Goal: Task Accomplishment & Management: Use online tool/utility

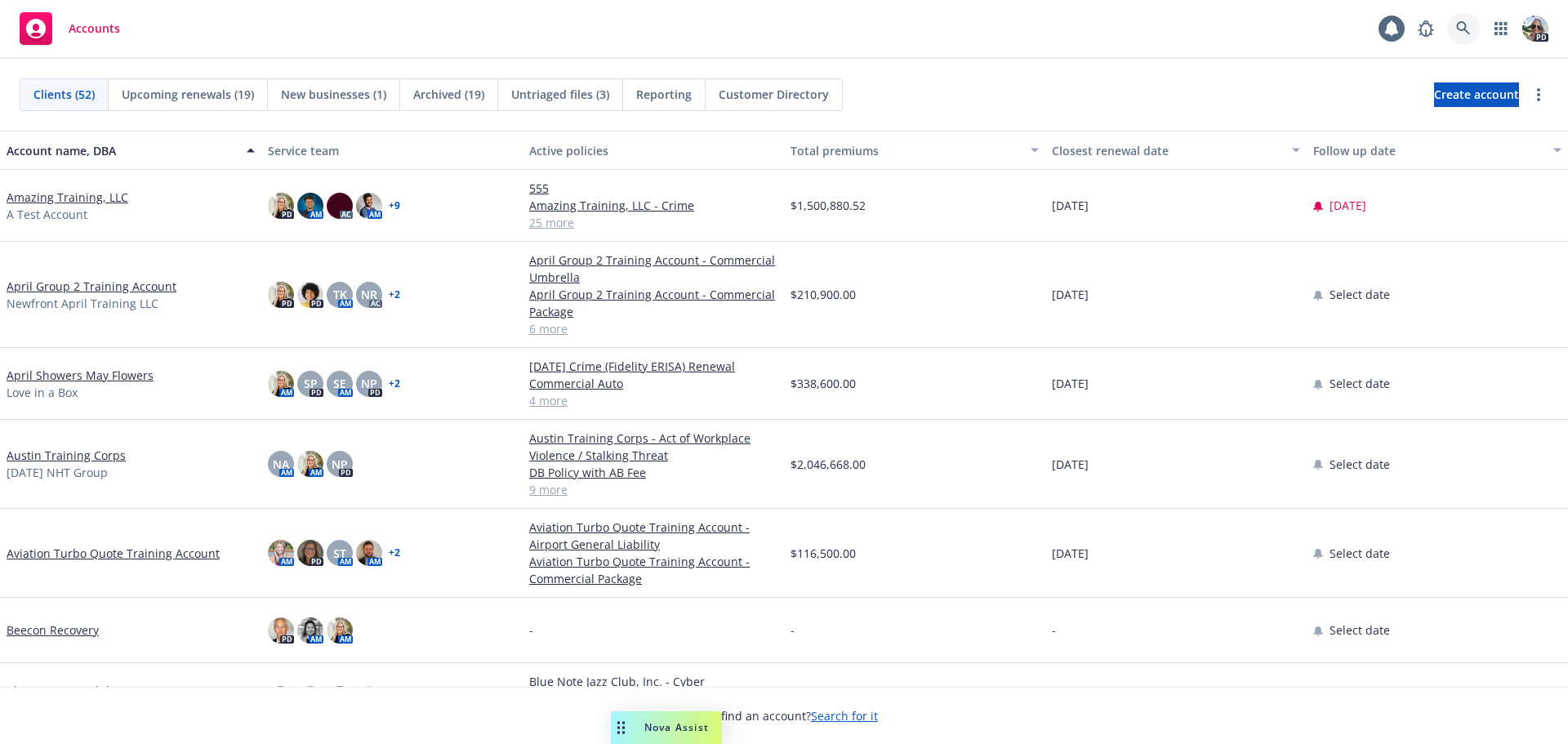
click at [1461, 28] on icon at bounding box center [1463, 28] width 14 height 14
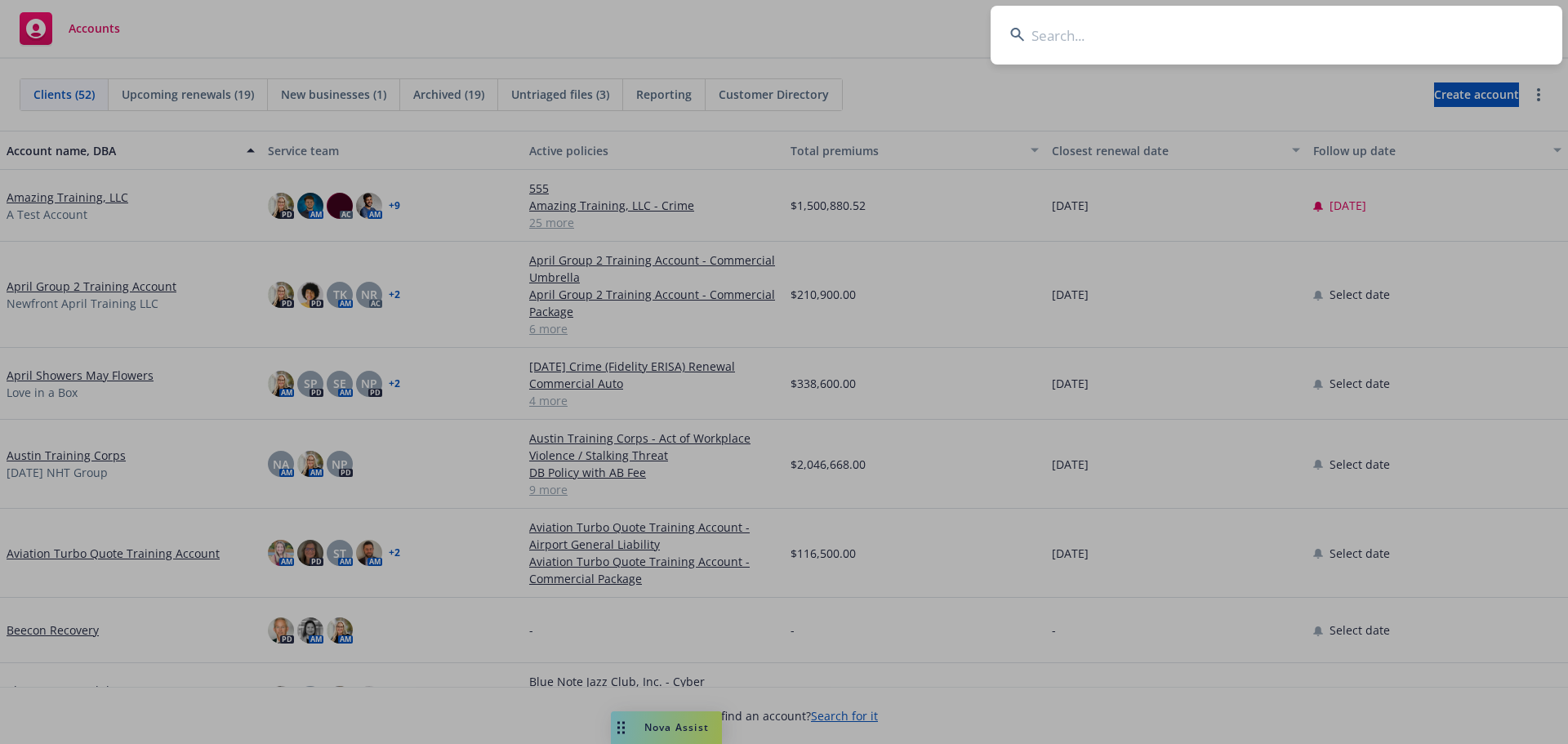
click at [1226, 47] on input at bounding box center [1276, 35] width 571 height 59
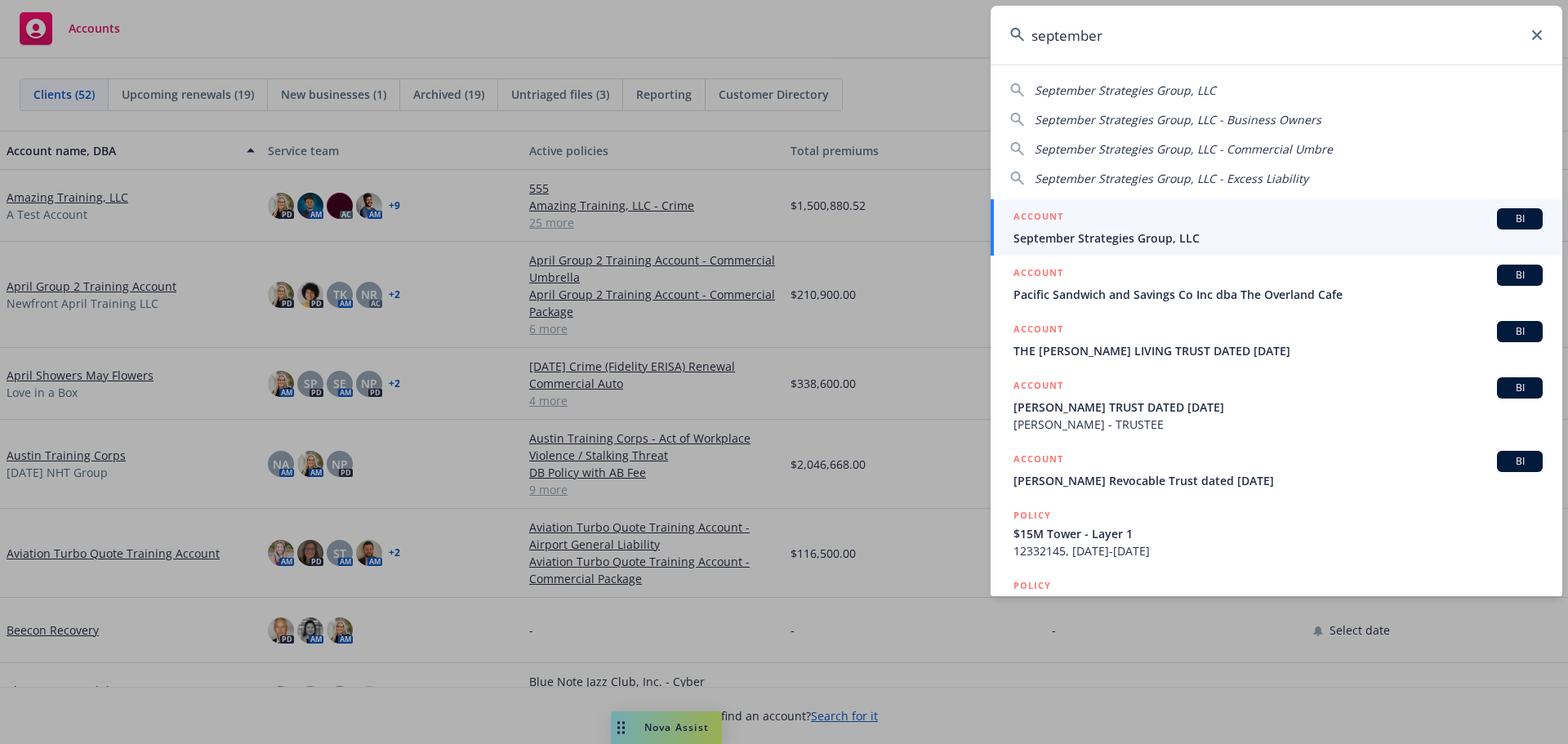
type input "september"
click at [1092, 236] on span "September Strategies Group, LLC" at bounding box center [1278, 238] width 529 height 17
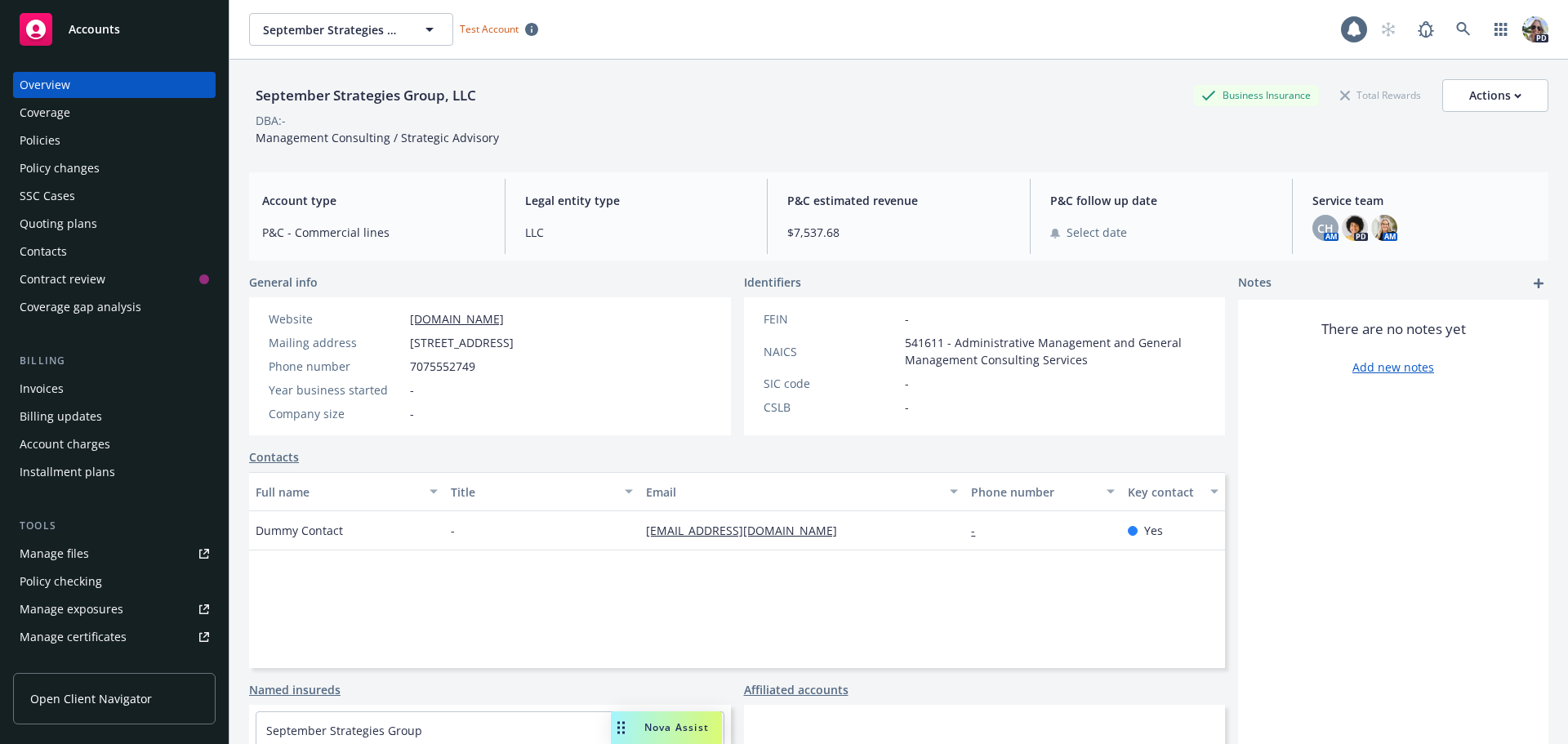
click at [68, 224] on div "Quoting plans" at bounding box center [58, 223] width 77 height 26
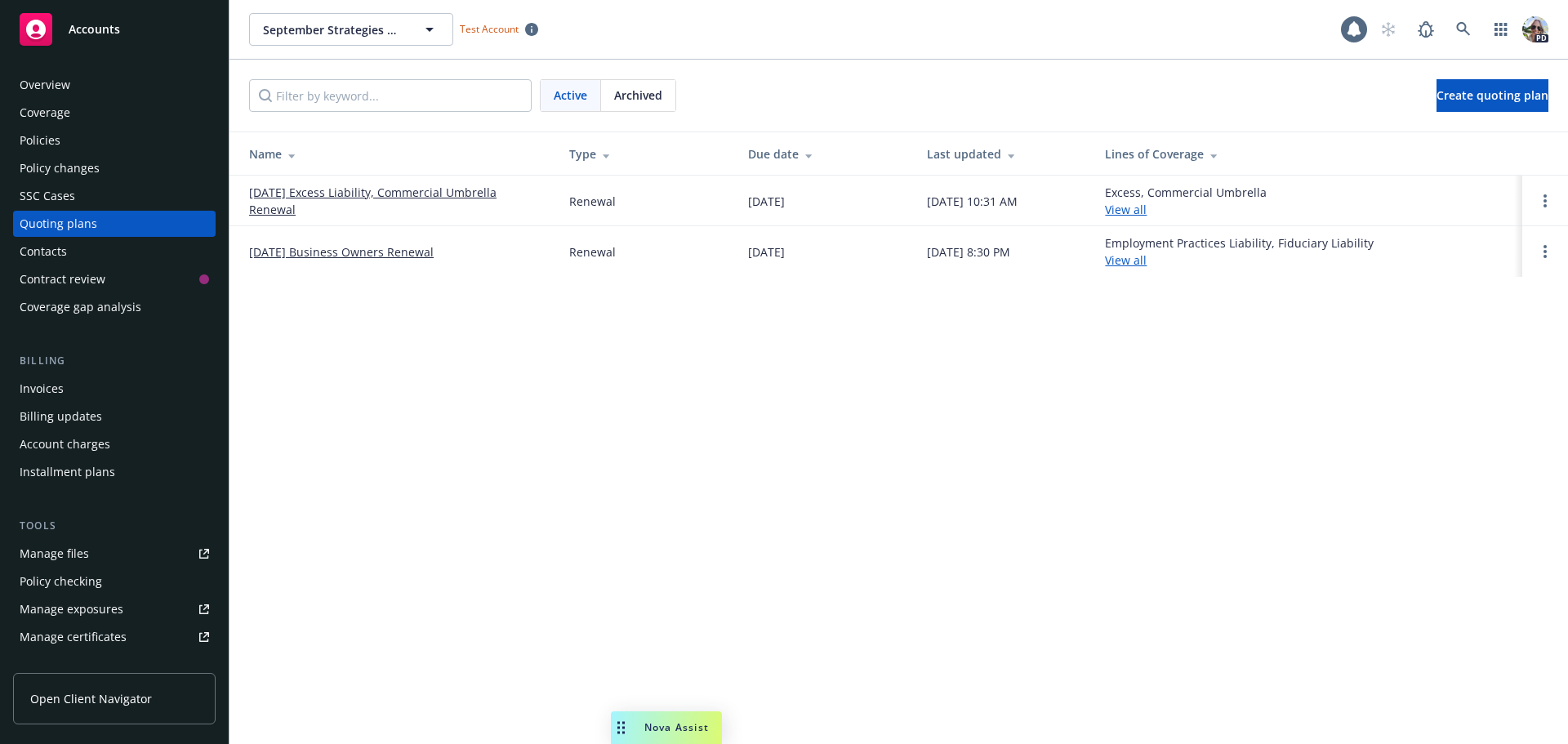
click at [305, 252] on link "[DATE] Business Owners Renewal" at bounding box center [341, 252] width 184 height 17
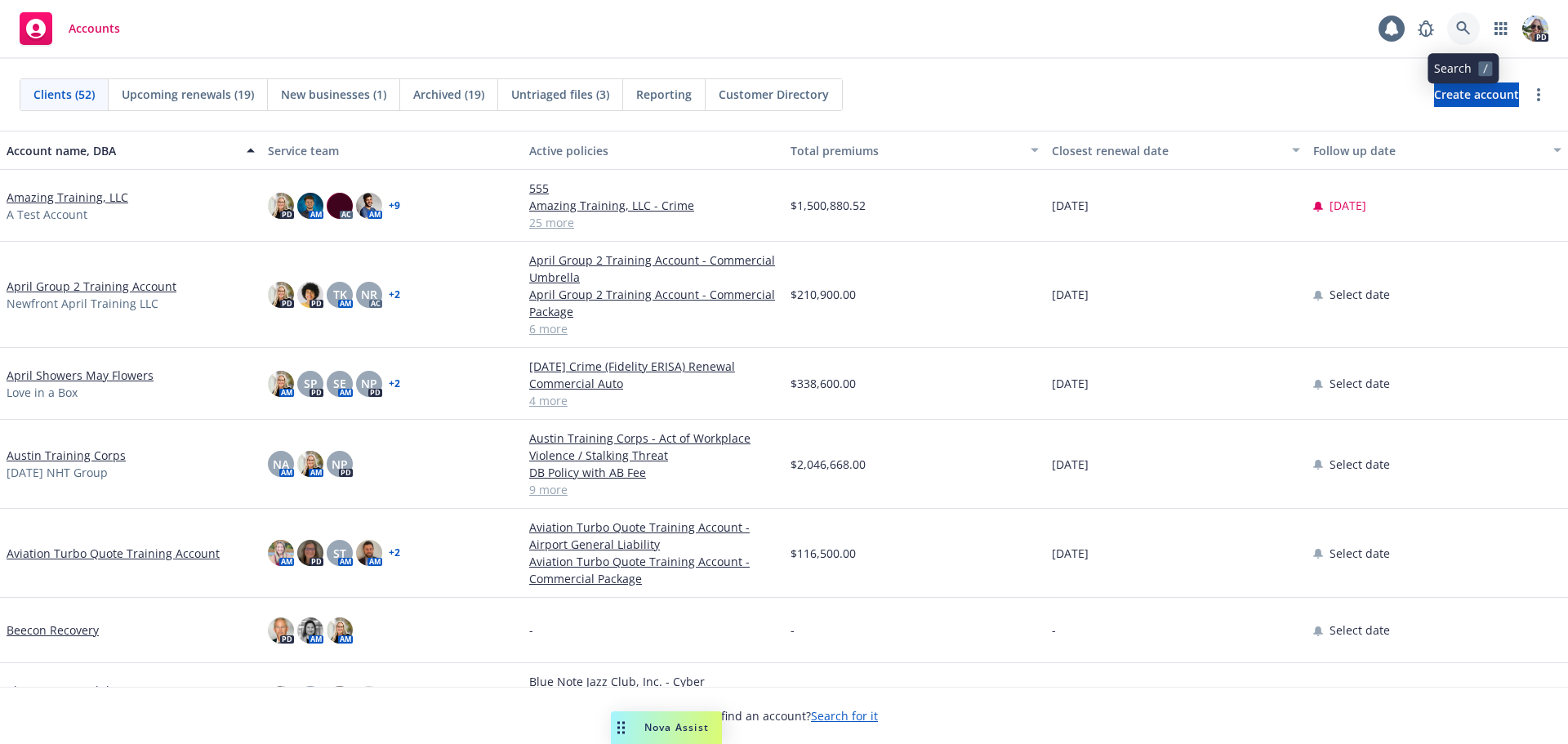
click at [1459, 23] on icon at bounding box center [1463, 28] width 13 height 13
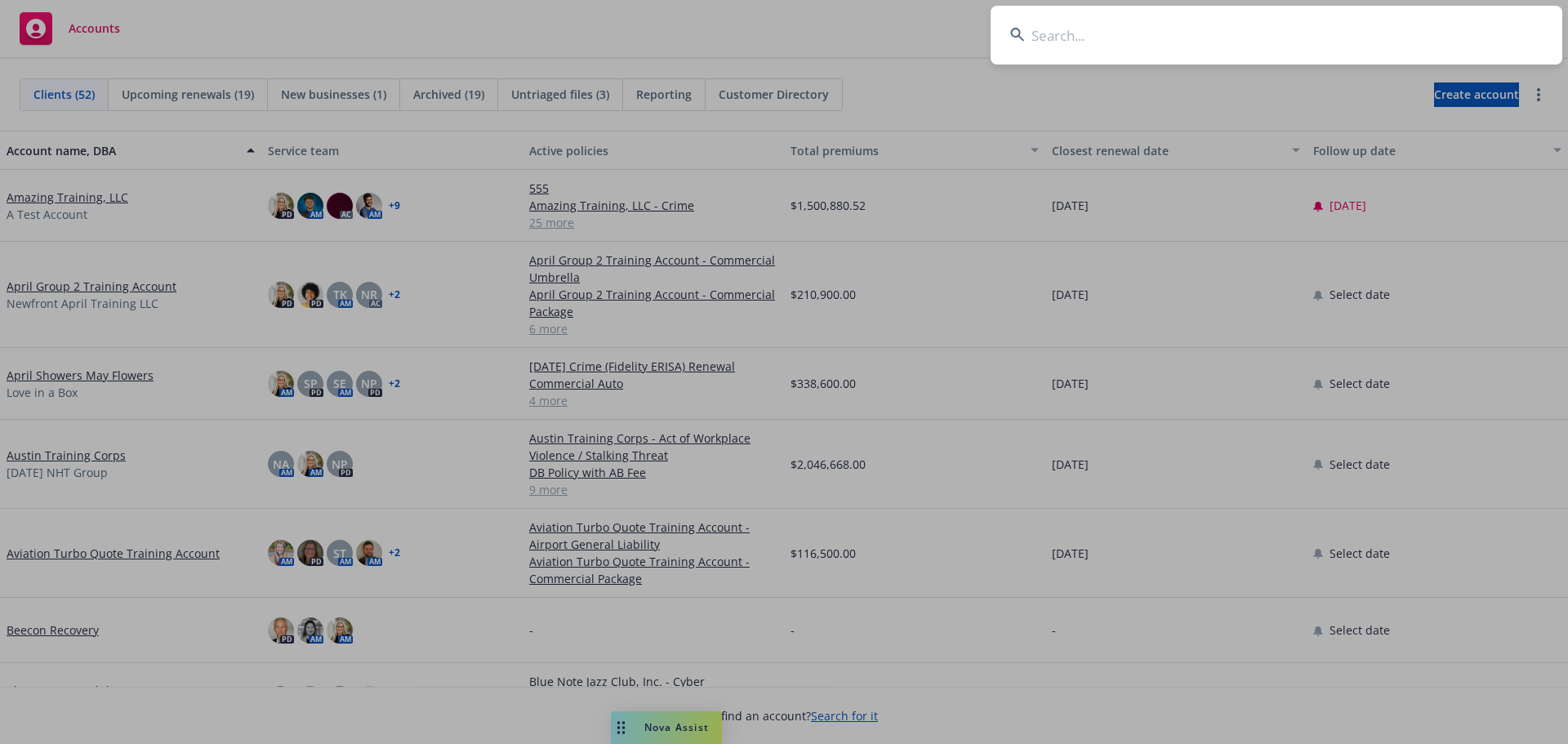
drag, startPoint x: 1289, startPoint y: 37, endPoint x: 1290, endPoint y: 29, distance: 8.1
click at [1289, 36] on input at bounding box center [1276, 35] width 571 height 59
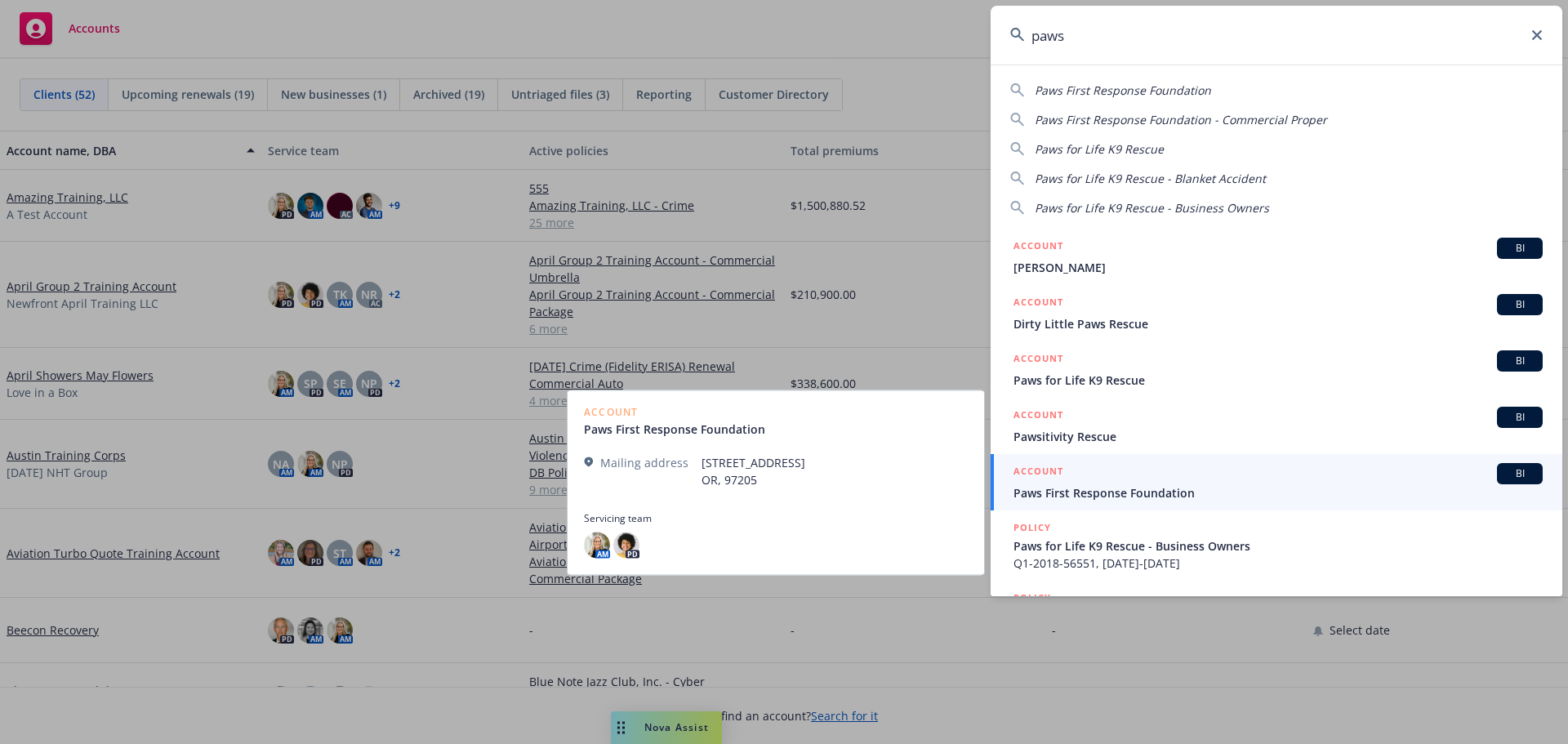
type input "paws"
click at [1149, 489] on span "Paws First Response Foundation" at bounding box center [1278, 492] width 529 height 17
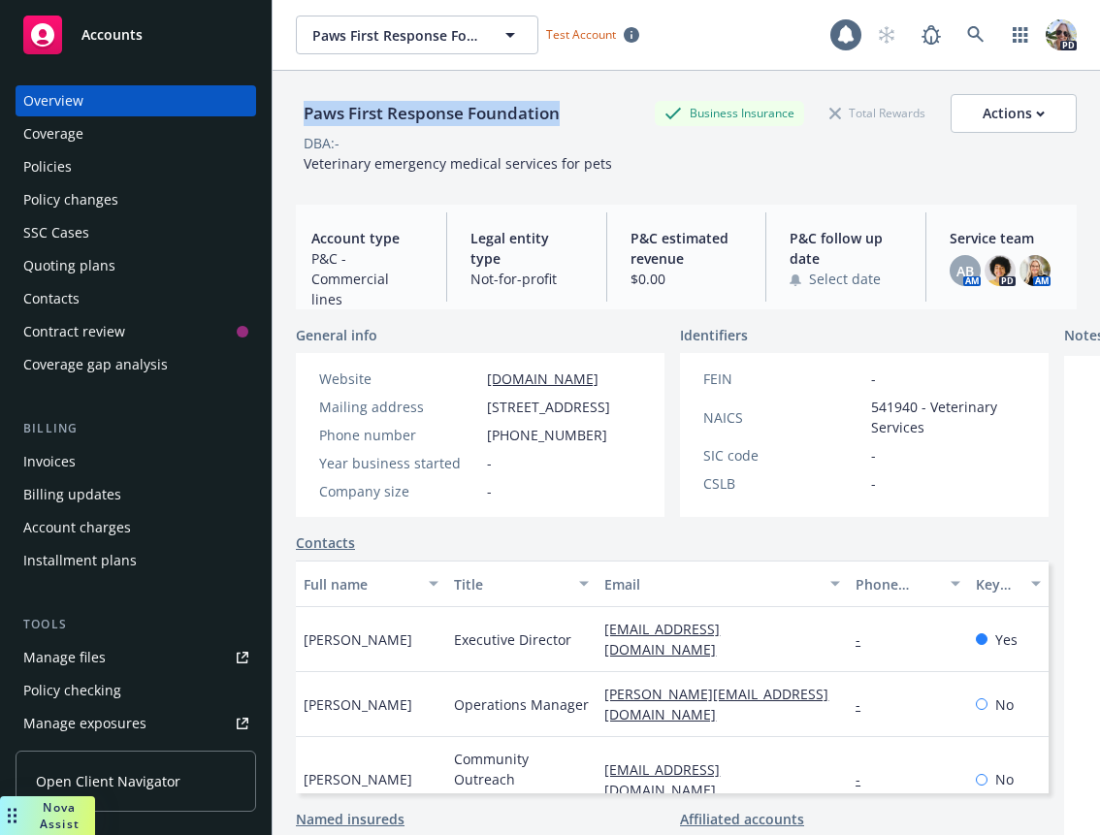
drag, startPoint x: 570, startPoint y: 110, endPoint x: 305, endPoint y: 115, distance: 265.9
click at [305, 115] on div "Paws First Response Foundation Business Insurance Total Rewards Actions" at bounding box center [686, 113] width 781 height 39
copy div "Paws First Response Foundation"
click at [673, 655] on link "aannah@pawsfirst.com" at bounding box center [667, 639] width 127 height 39
click at [374, 648] on span "Dr Hannah Morales" at bounding box center [358, 640] width 109 height 20
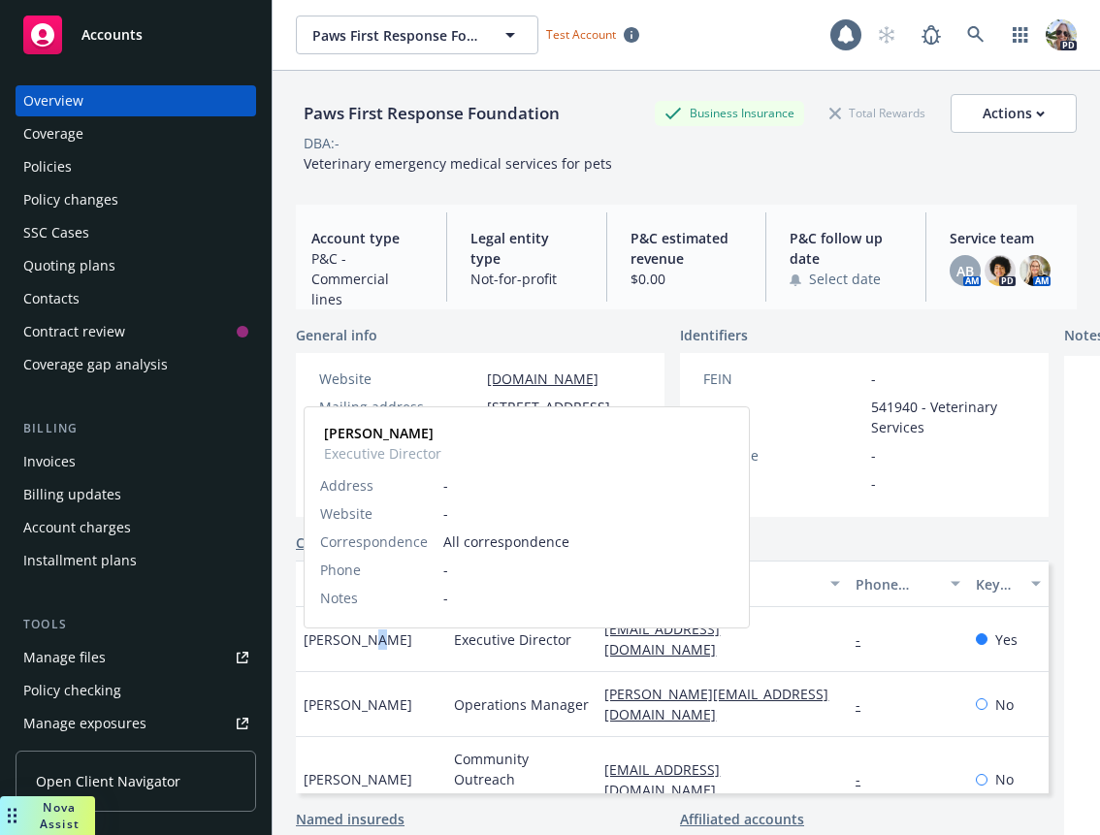
click at [370, 650] on span "Dr Hannah Morales" at bounding box center [358, 640] width 109 height 20
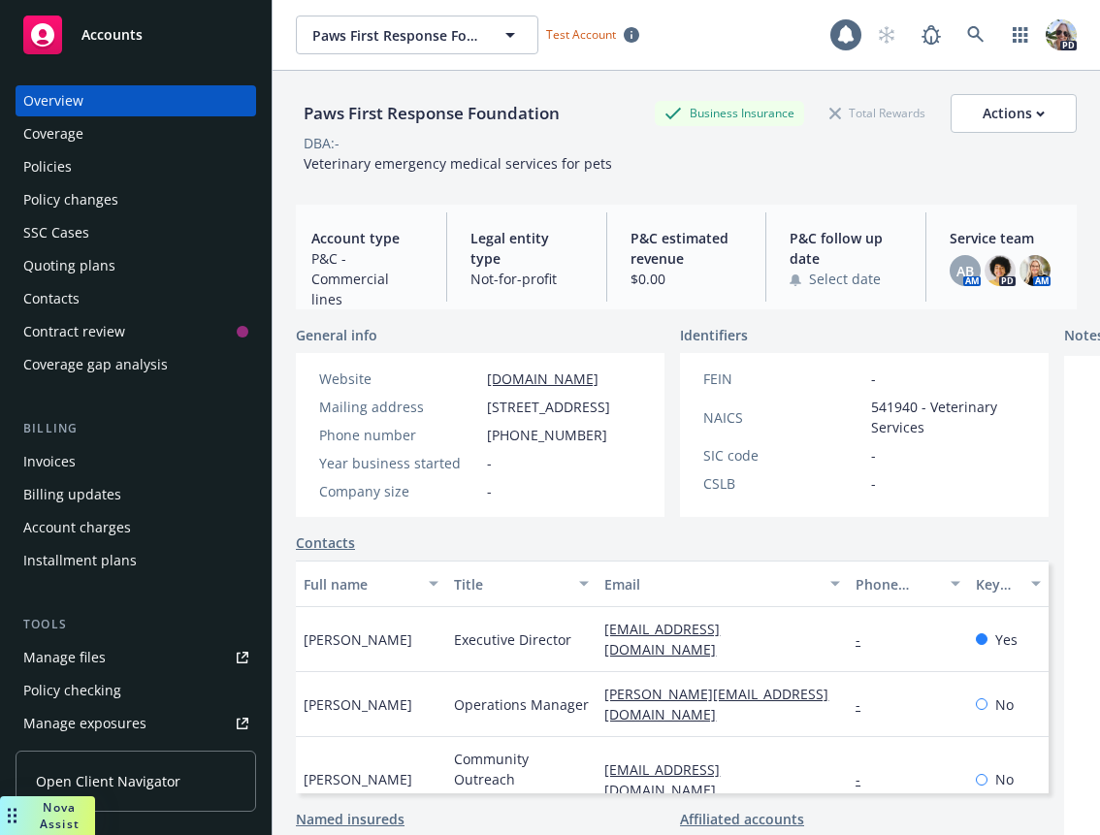
drag, startPoint x: 486, startPoint y: 414, endPoint x: 479, endPoint y: 406, distance: 10.3
click at [479, 406] on div "Mailing address 140 Evergreen Parkway, Suite 220, Portland, OR, 97205" at bounding box center [464, 407] width 307 height 20
drag, startPoint x: 483, startPoint y: 383, endPoint x: 683, endPoint y: 379, distance: 199.9
click at [618, 379] on div "Website www.septemberstrategies.com" at bounding box center [464, 379] width 307 height 20
click at [65, 259] on div "Quoting plans" at bounding box center [69, 265] width 92 height 31
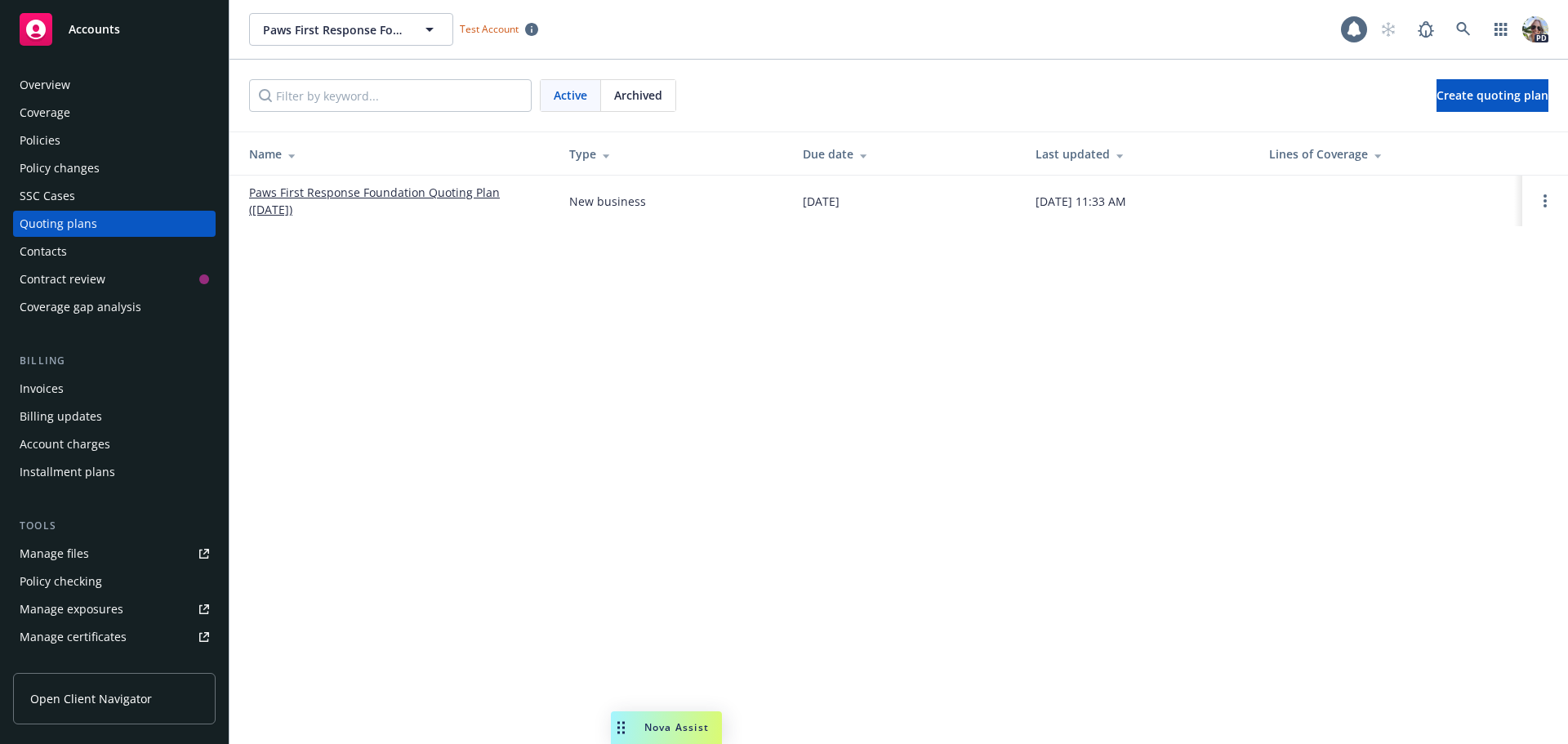
click at [48, 147] on div "Policies" at bounding box center [40, 140] width 41 height 26
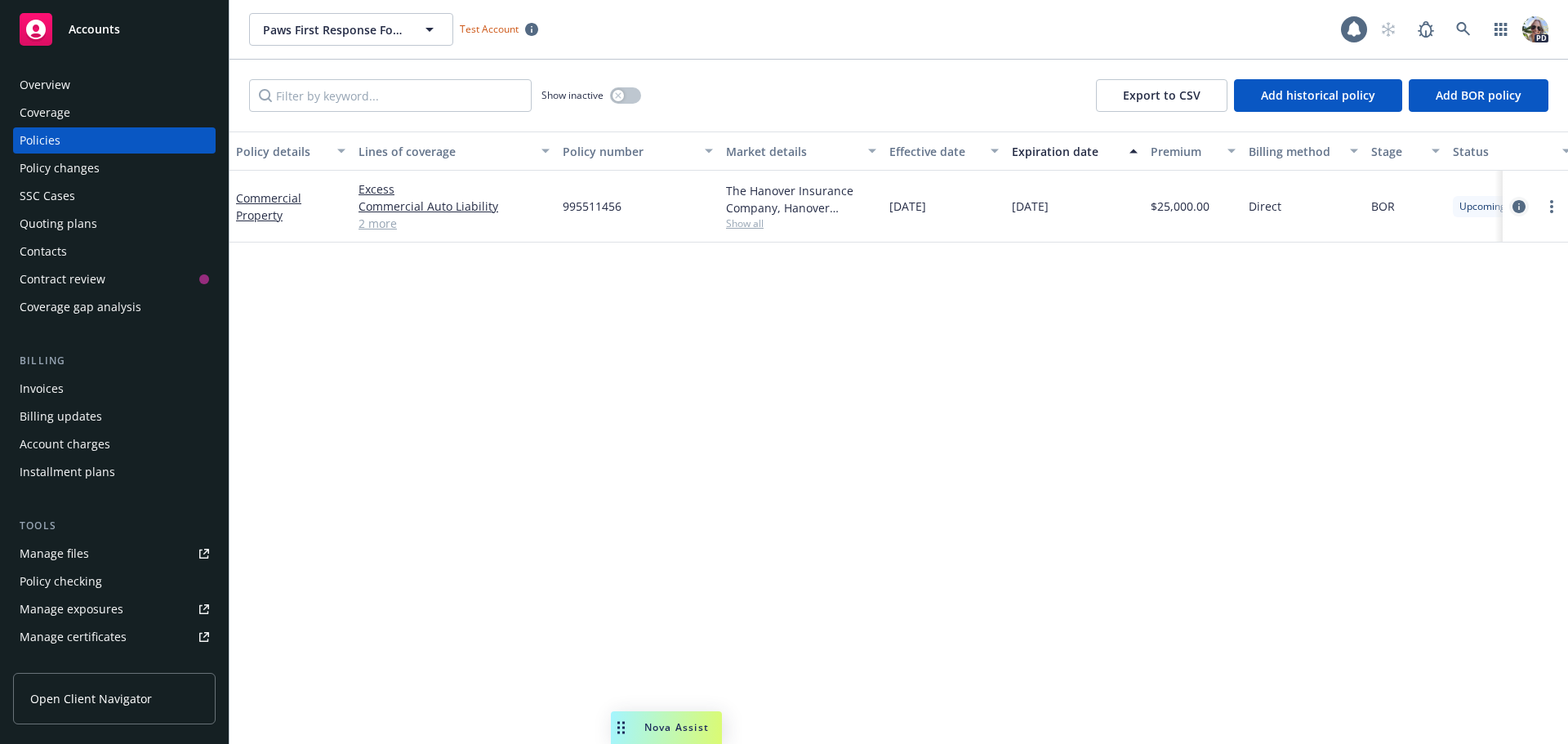
click at [1518, 204] on icon "circleInformation" at bounding box center [1519, 207] width 13 height 13
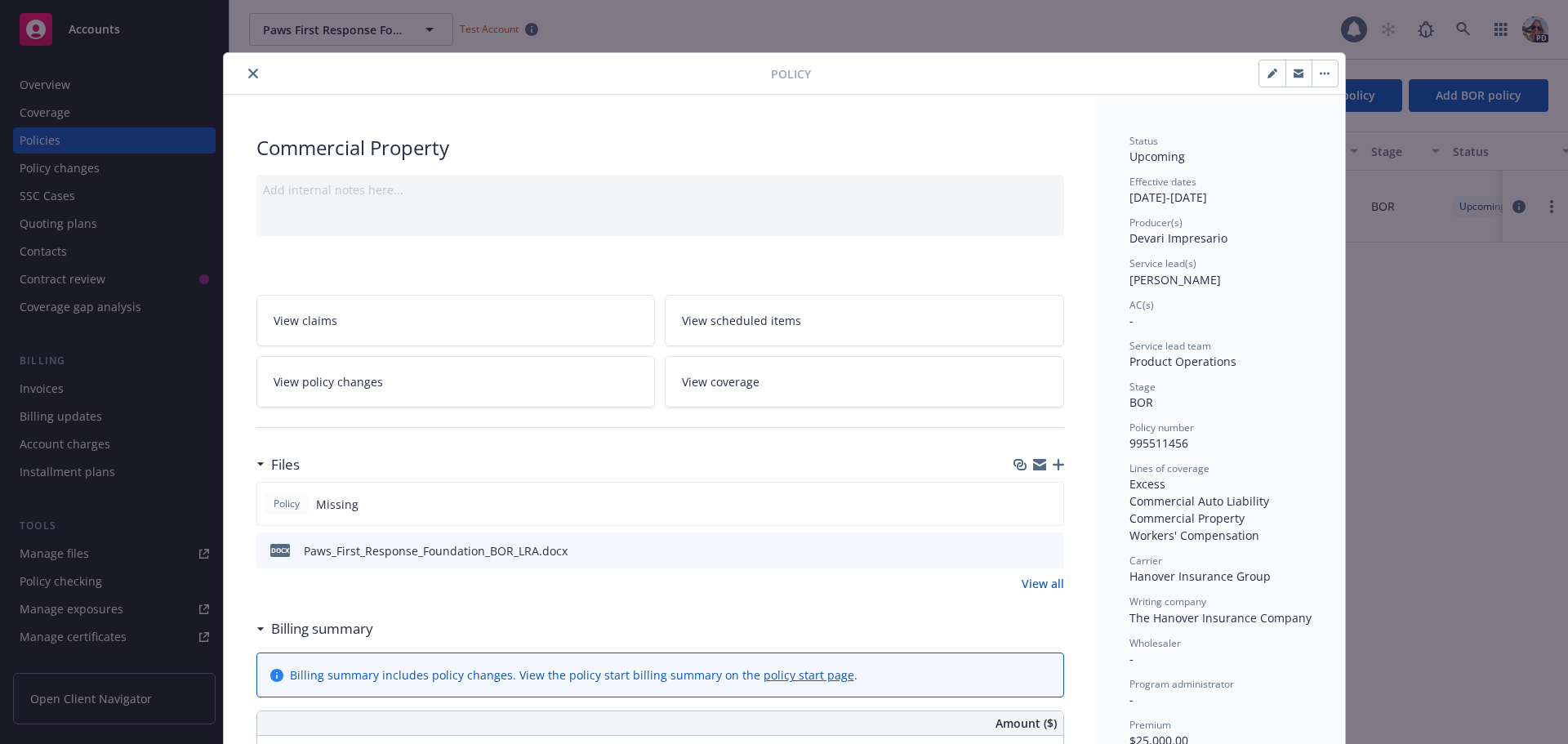
click at [1268, 74] on icon "button" at bounding box center [1273, 73] width 10 height 10
select select "BOR"
select select "12"
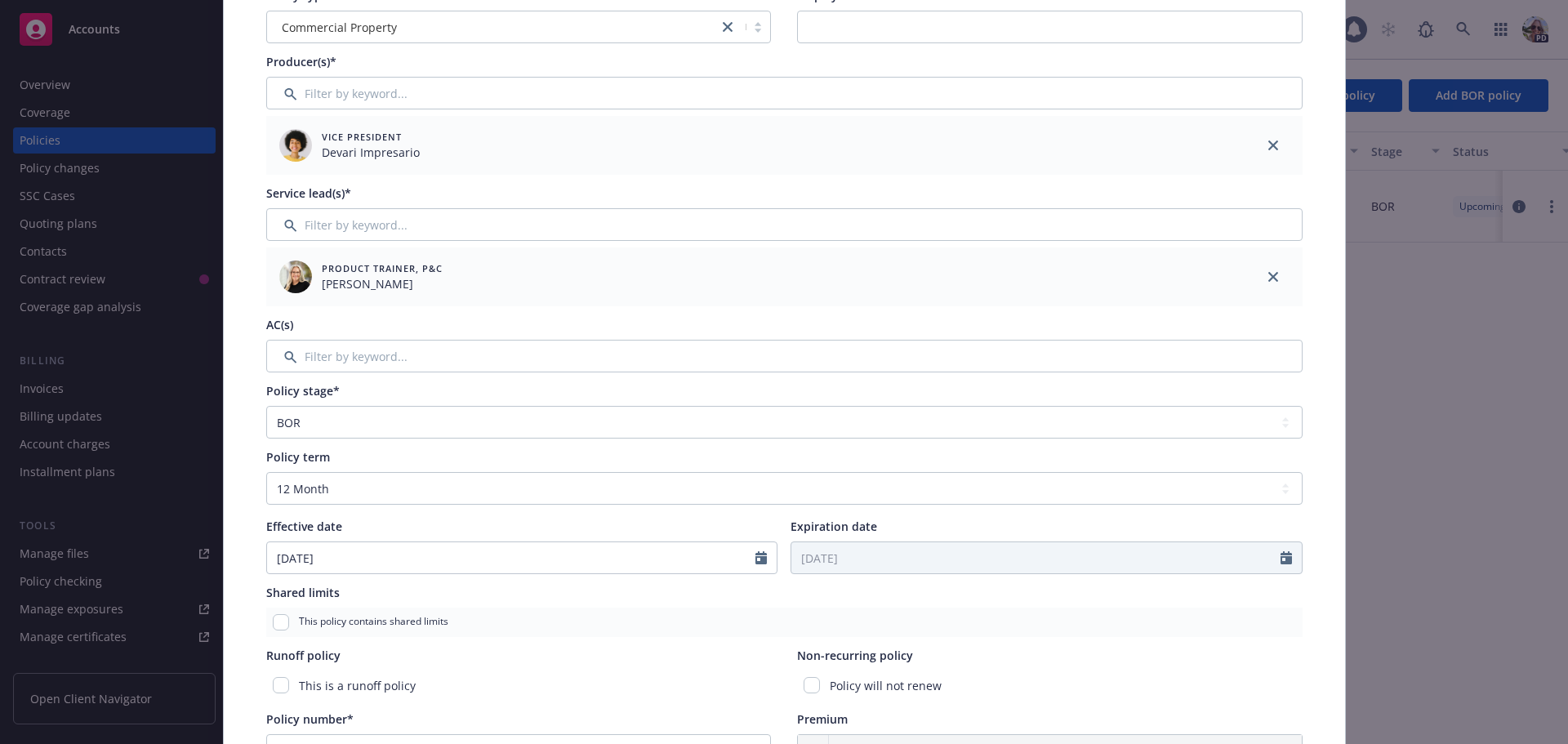
scroll to position [163, 0]
select select "11"
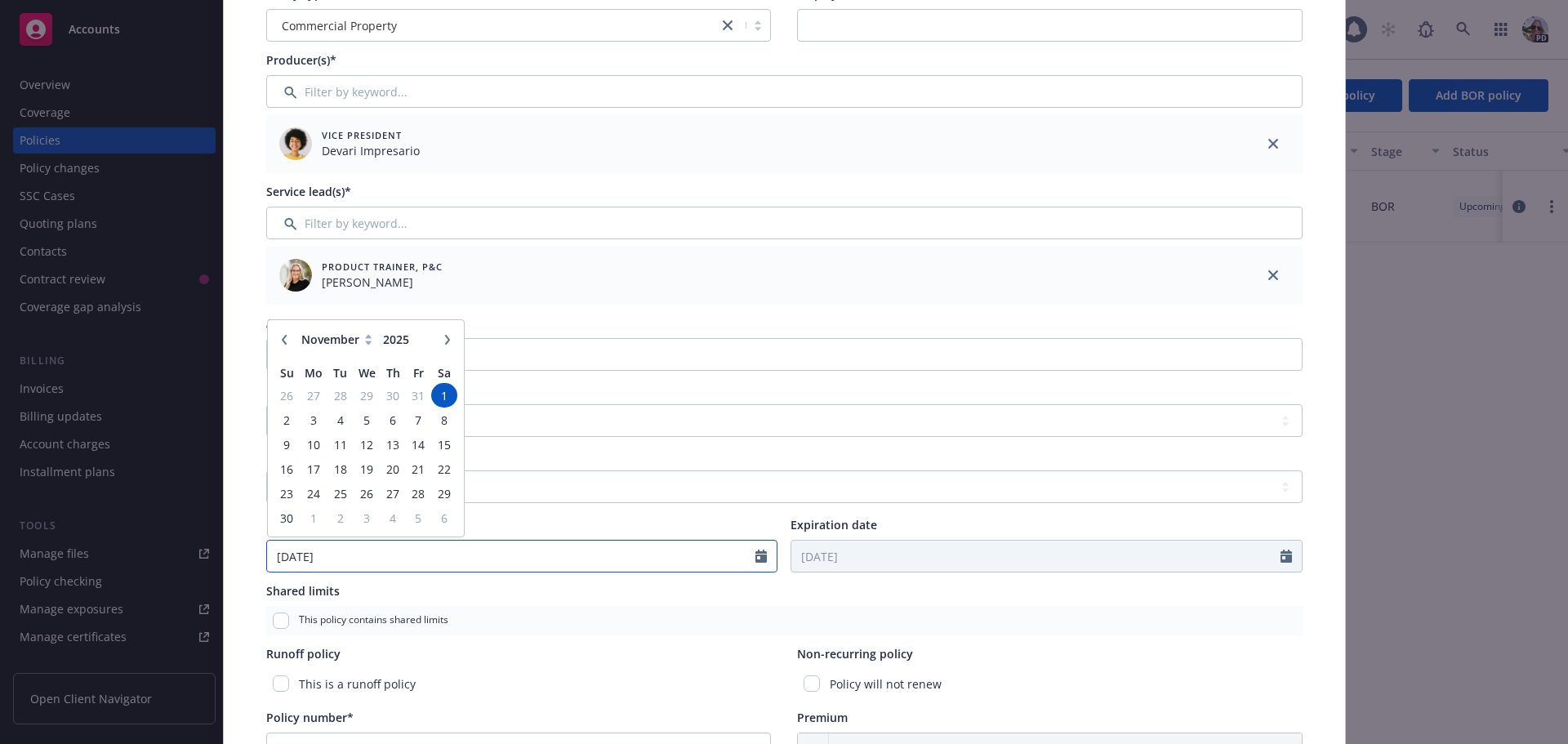
drag, startPoint x: 343, startPoint y: 552, endPoint x: 324, endPoint y: 556, distance: 19.4
click at [324, 556] on input "11/01/2025" at bounding box center [511, 555] width 489 height 31
type input "11/01/2024"
type input "11/01/2025"
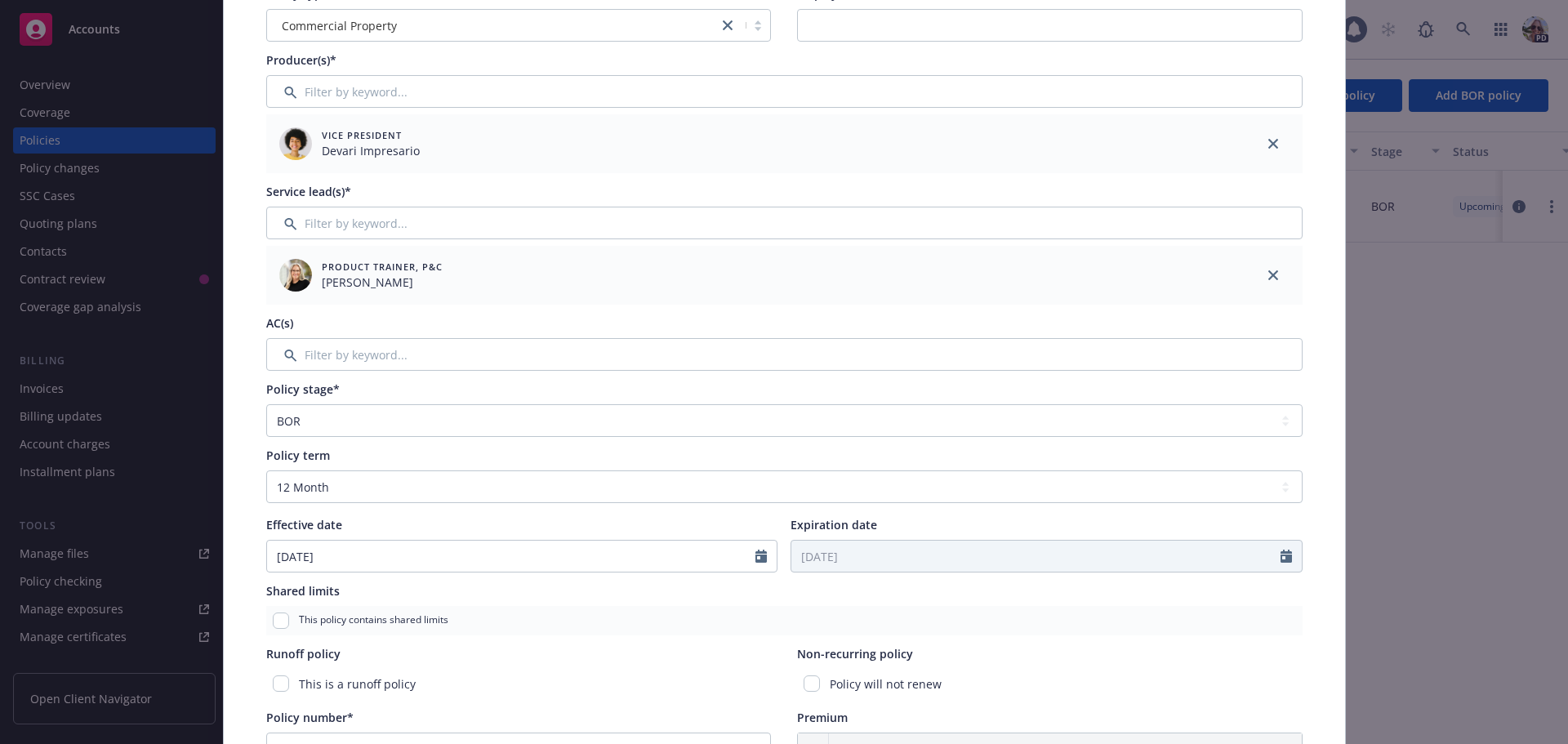
click at [513, 593] on div "Shared limits" at bounding box center [784, 591] width 1036 height 17
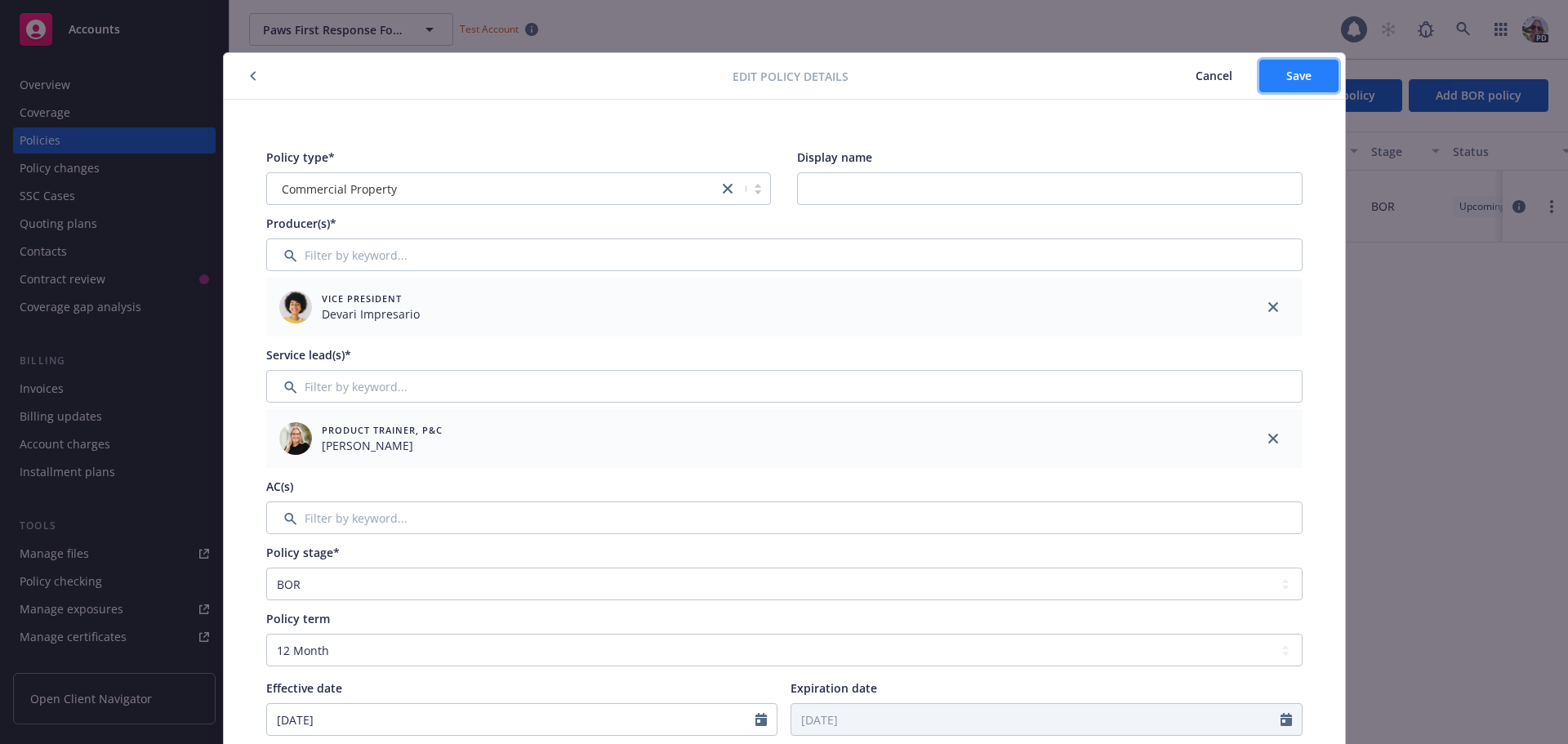
click at [1286, 82] on span "Save" at bounding box center [1299, 76] width 25 height 15
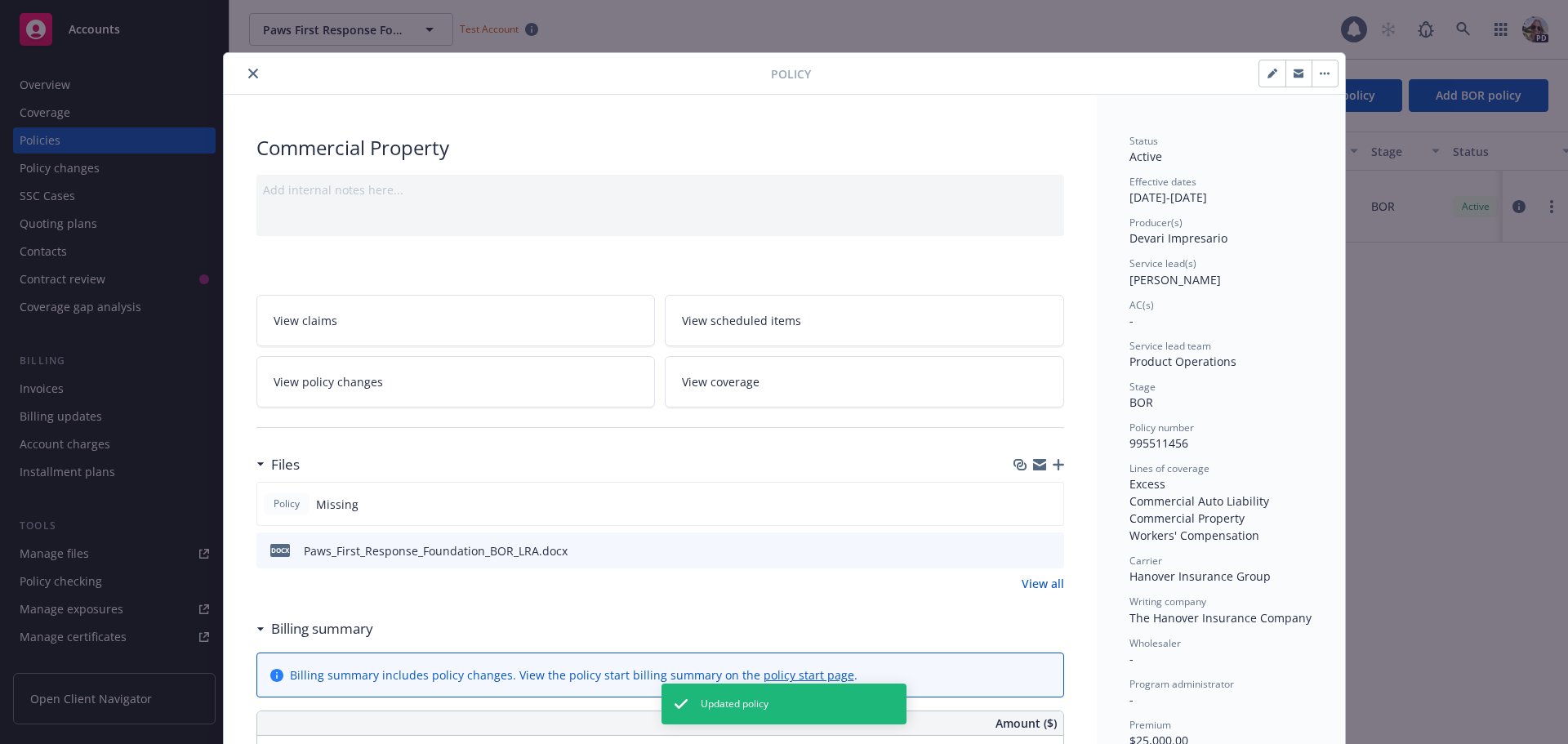
click at [248, 69] on icon "close" at bounding box center [253, 73] width 10 height 10
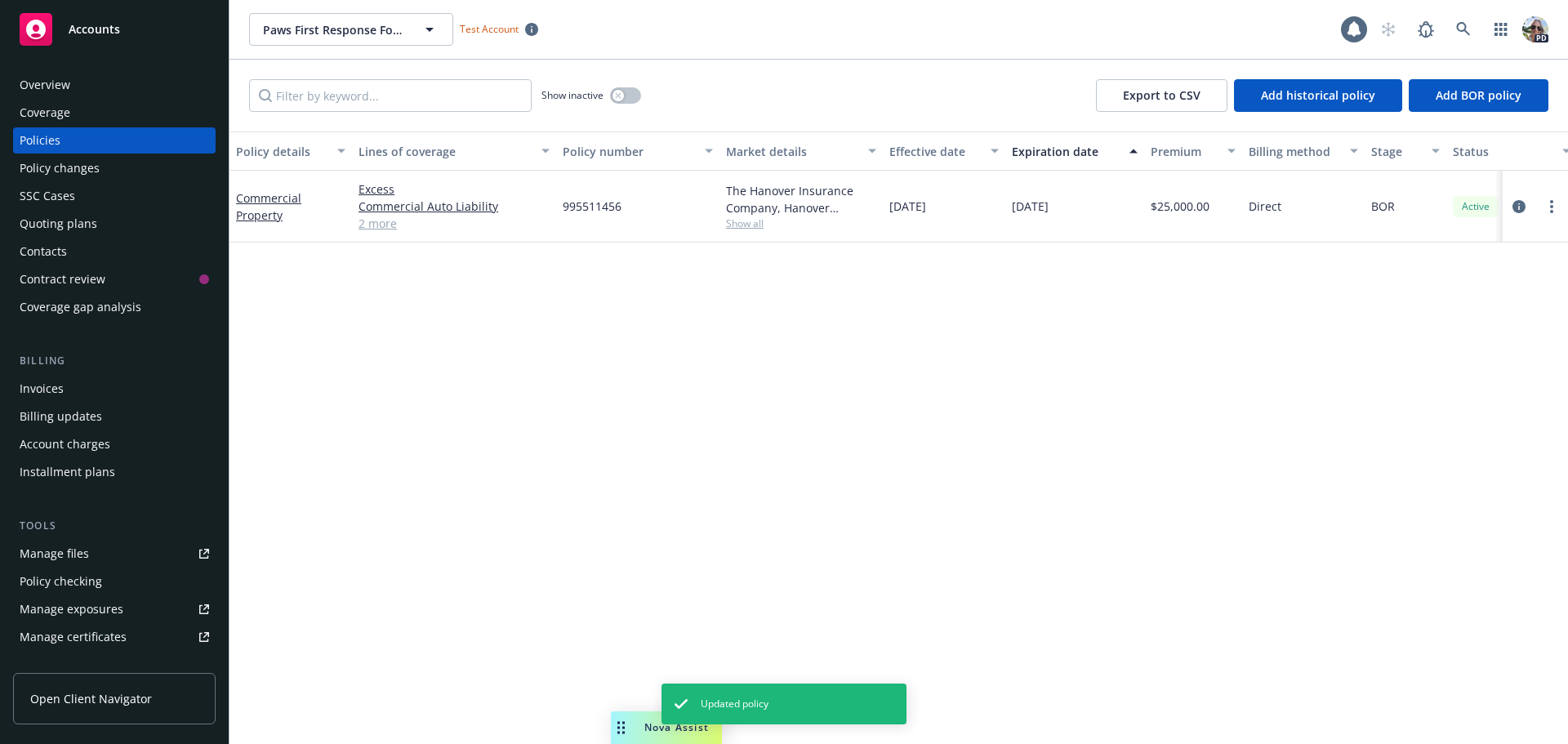
click at [368, 215] on link "2 more" at bounding box center [454, 223] width 191 height 17
click at [50, 232] on div "Quoting plans" at bounding box center [58, 223] width 77 height 26
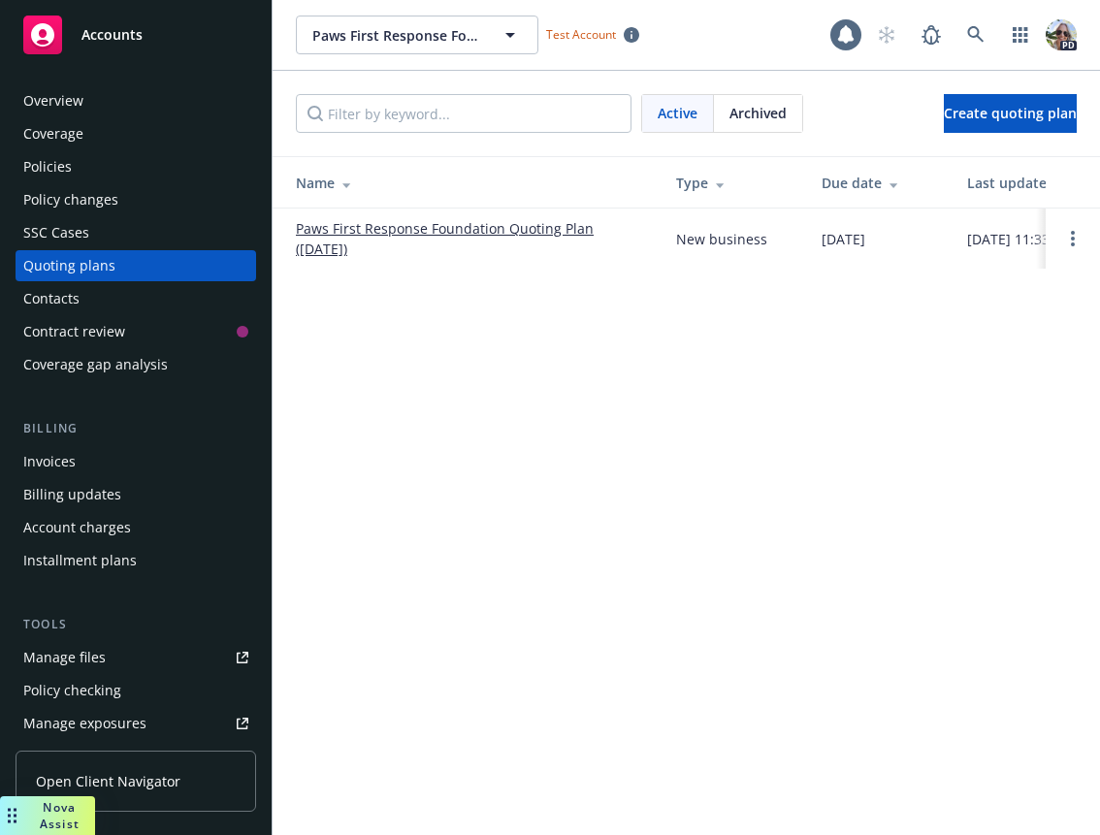
click at [79, 104] on div "Overview" at bounding box center [53, 100] width 60 height 31
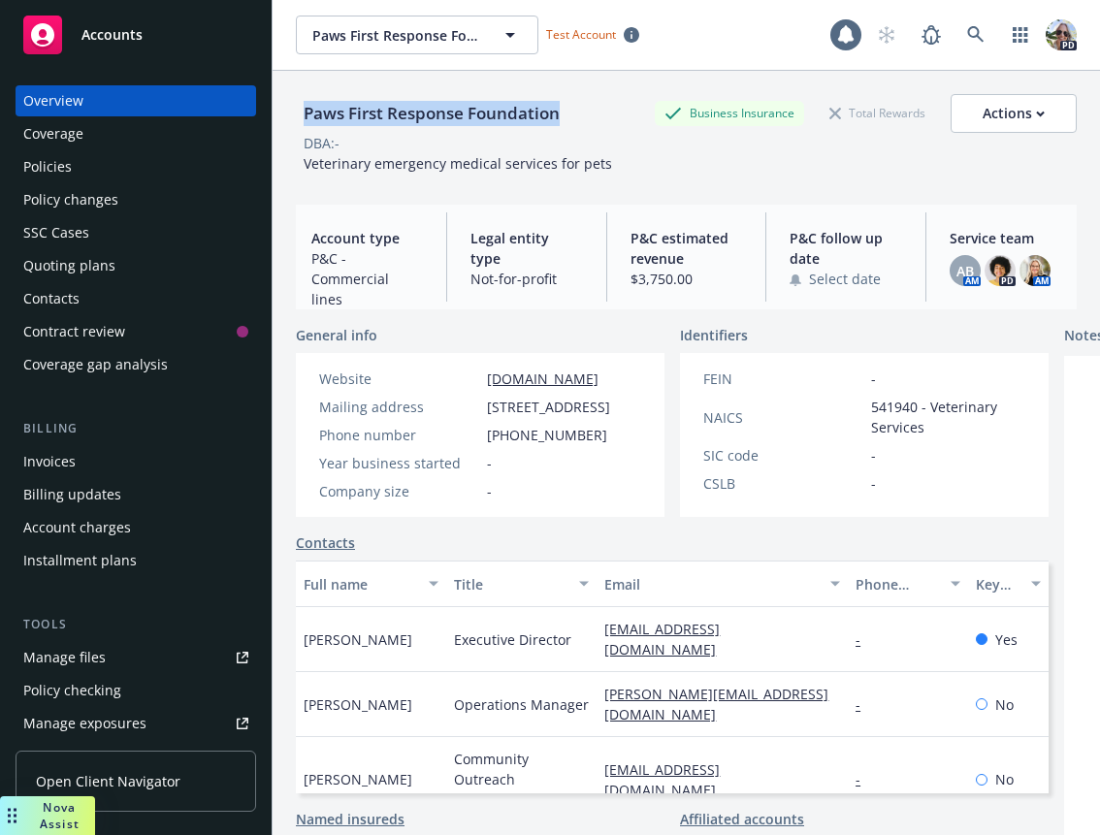
drag, startPoint x: 561, startPoint y: 114, endPoint x: 291, endPoint y: 119, distance: 269.8
click at [291, 119] on div "Paws First Response Foundation Business Insurance Total Rewards Actions DBA: - …" at bounding box center [686, 488] width 827 height 835
copy div "Paws First Response Foundation"
drag, startPoint x: 511, startPoint y: 429, endPoint x: 479, endPoint y: 401, distance: 42.6
click at [479, 401] on div "Mailing address 140 Evergreen Parkway, Suite 220, Portland, OR, 97205" at bounding box center [464, 407] width 307 height 20
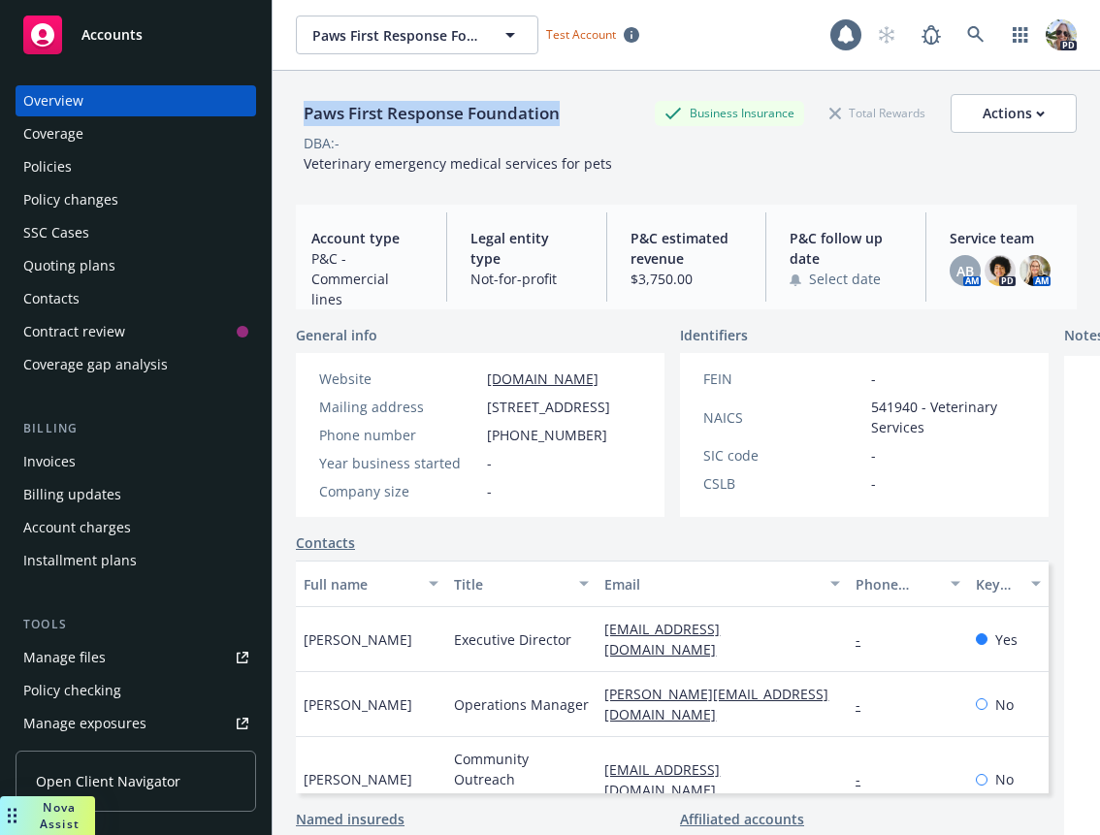
copy div "140 Evergreen Parkway, Suite 220"
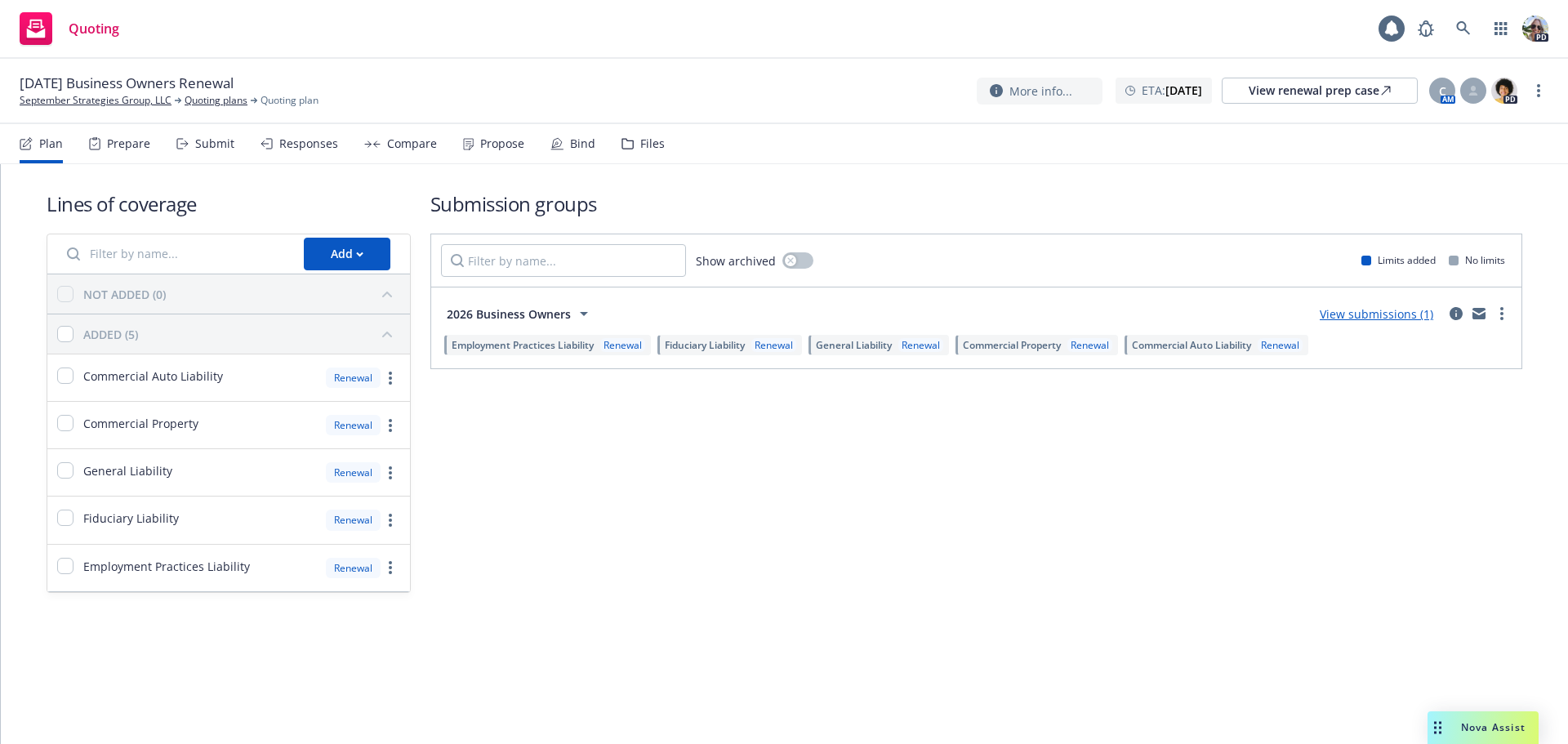
click at [113, 146] on div "Prepare" at bounding box center [128, 144] width 43 height 13
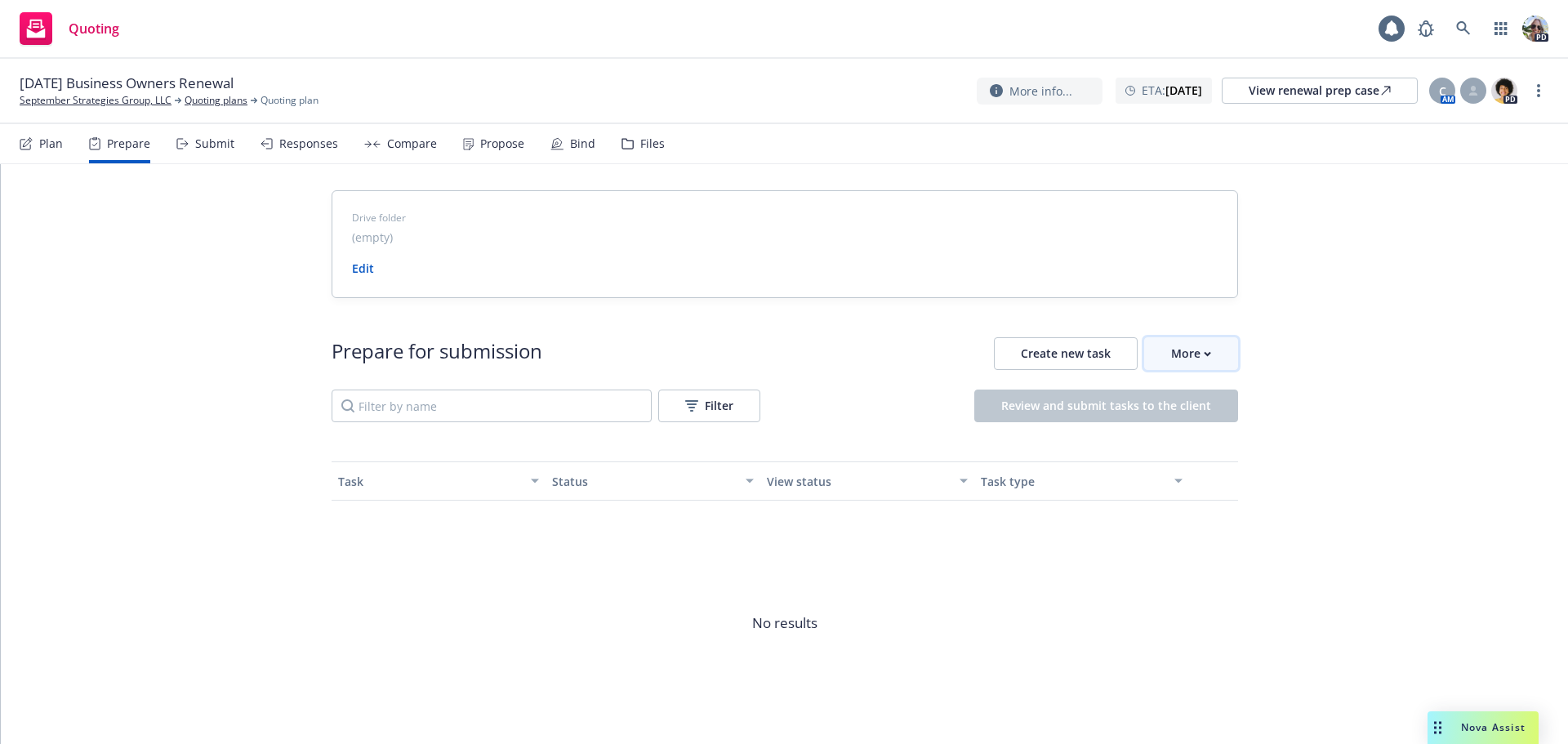
click at [1204, 353] on icon "button" at bounding box center [1207, 353] width 8 height 6
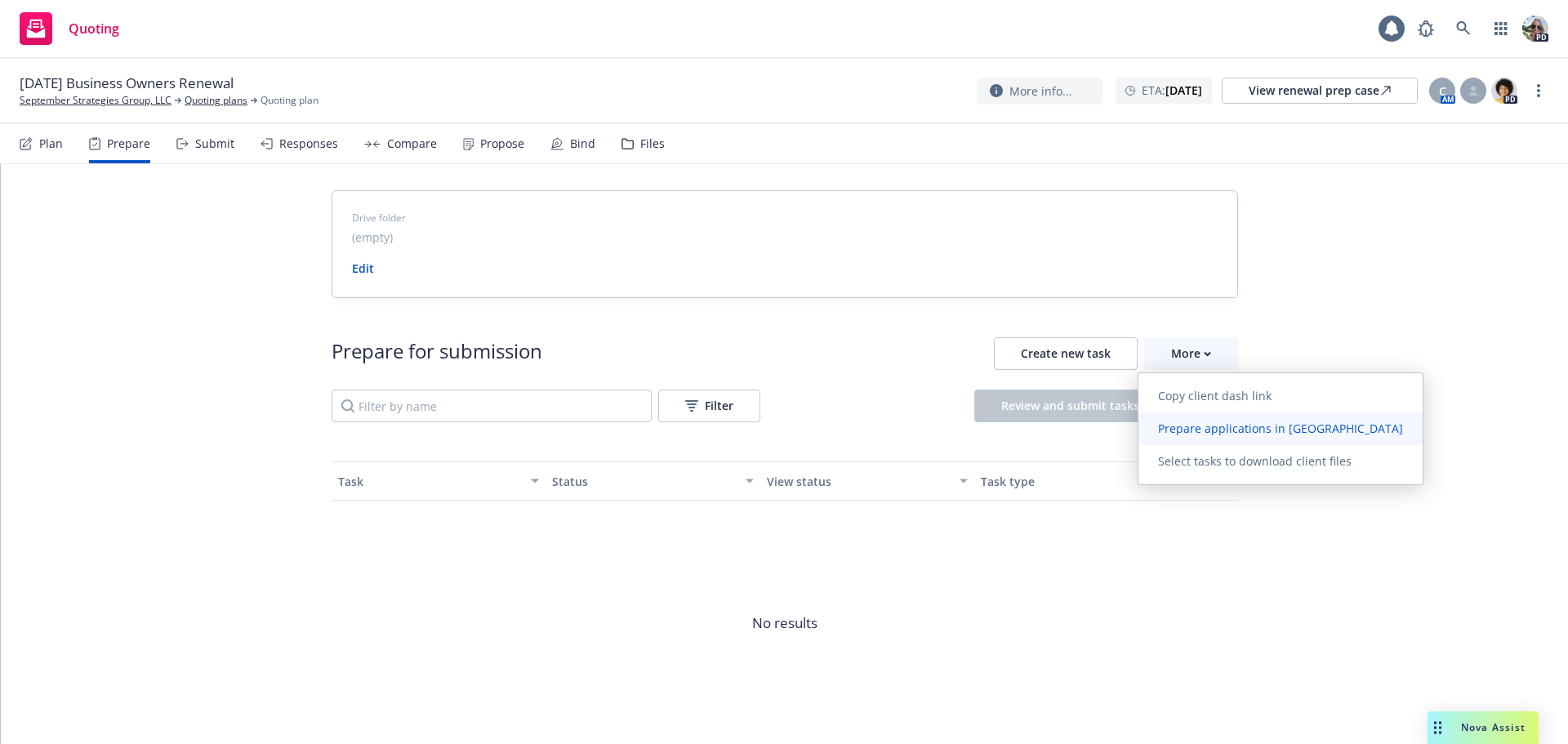
click at [1209, 435] on span "Prepare applications in Indio" at bounding box center [1280, 428] width 284 height 15
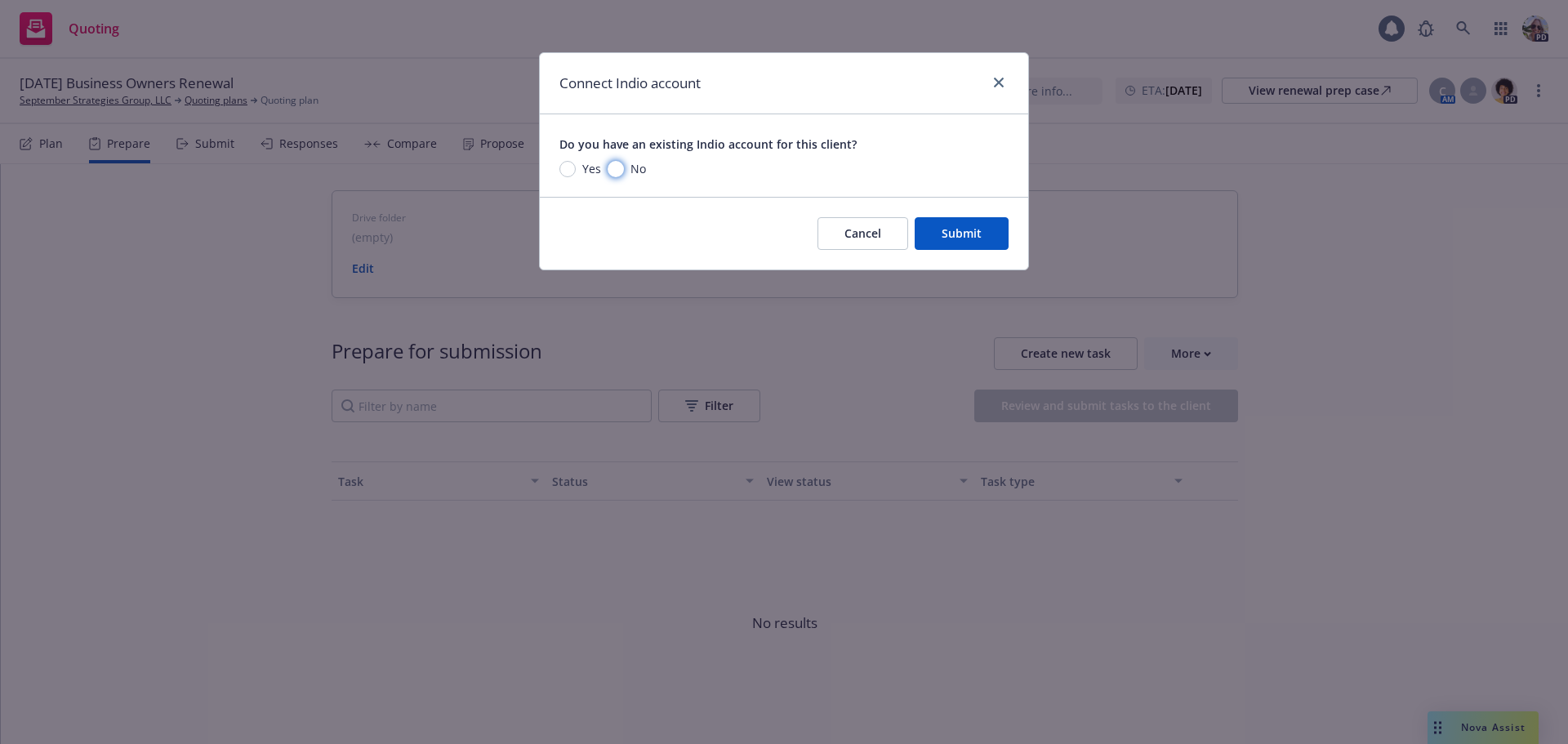
click at [613, 170] on input "No" at bounding box center [615, 168] width 16 height 16
radio input "true"
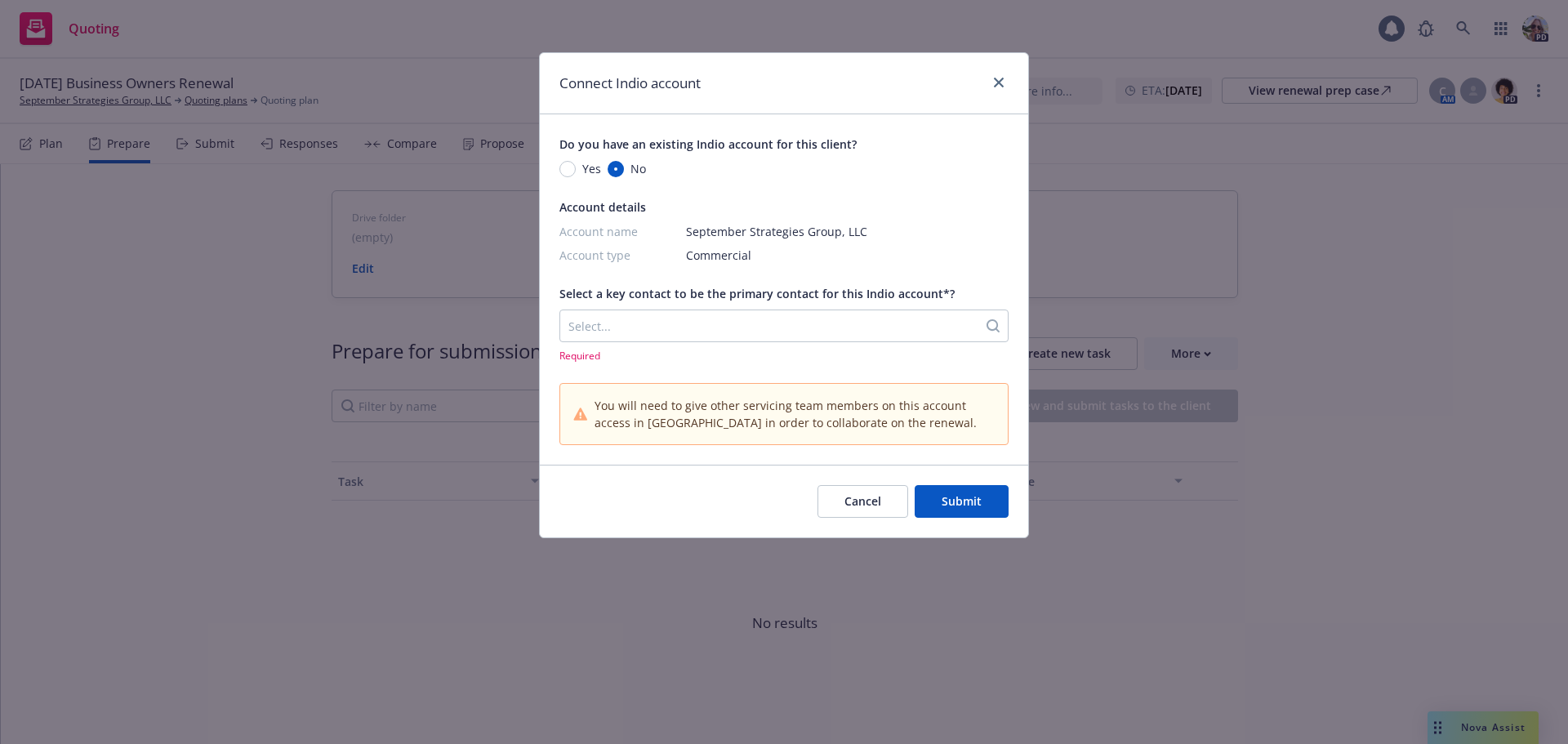
click at [625, 322] on div at bounding box center [768, 325] width 401 height 19
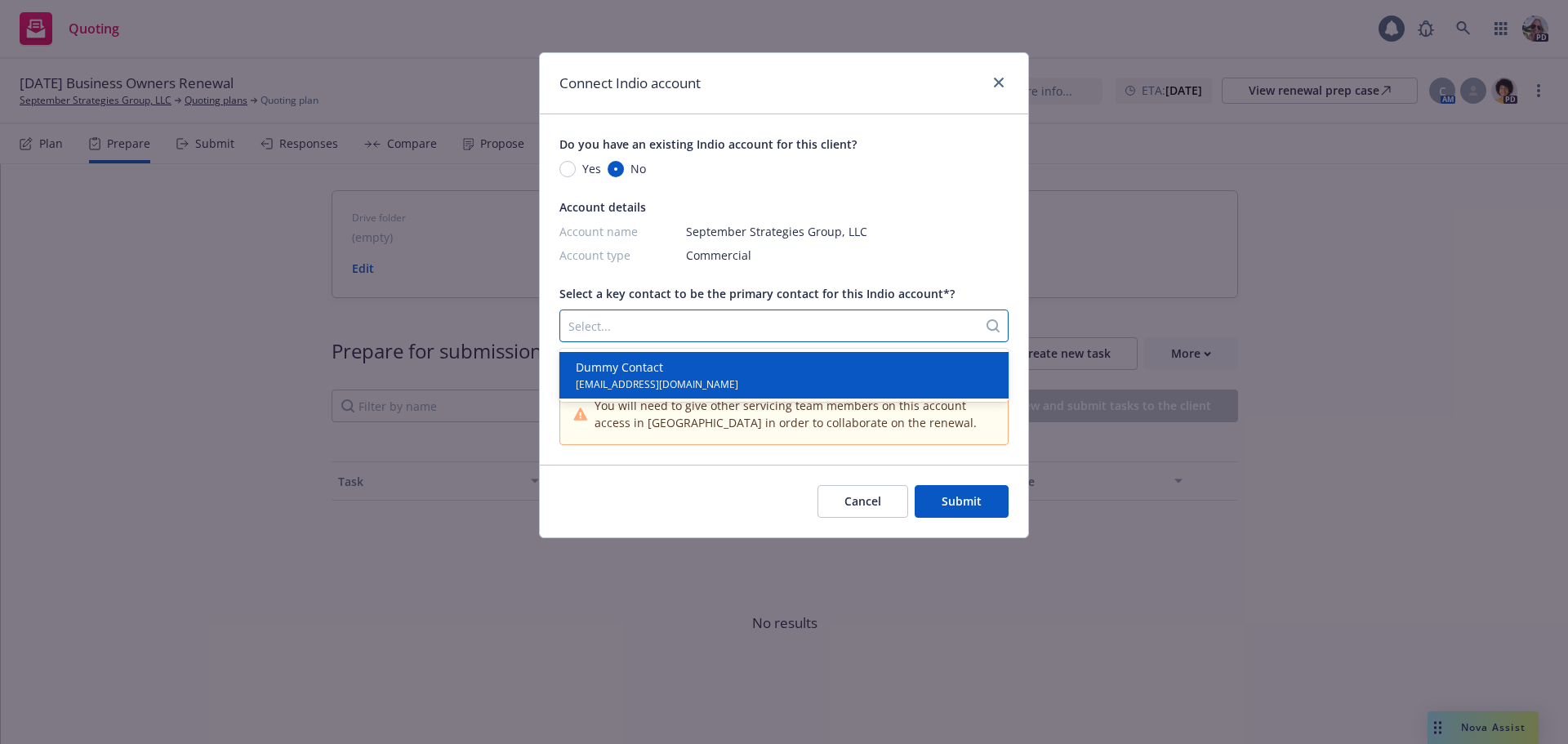
click at [610, 373] on span "Dummy Contact" at bounding box center [656, 367] width 162 height 17
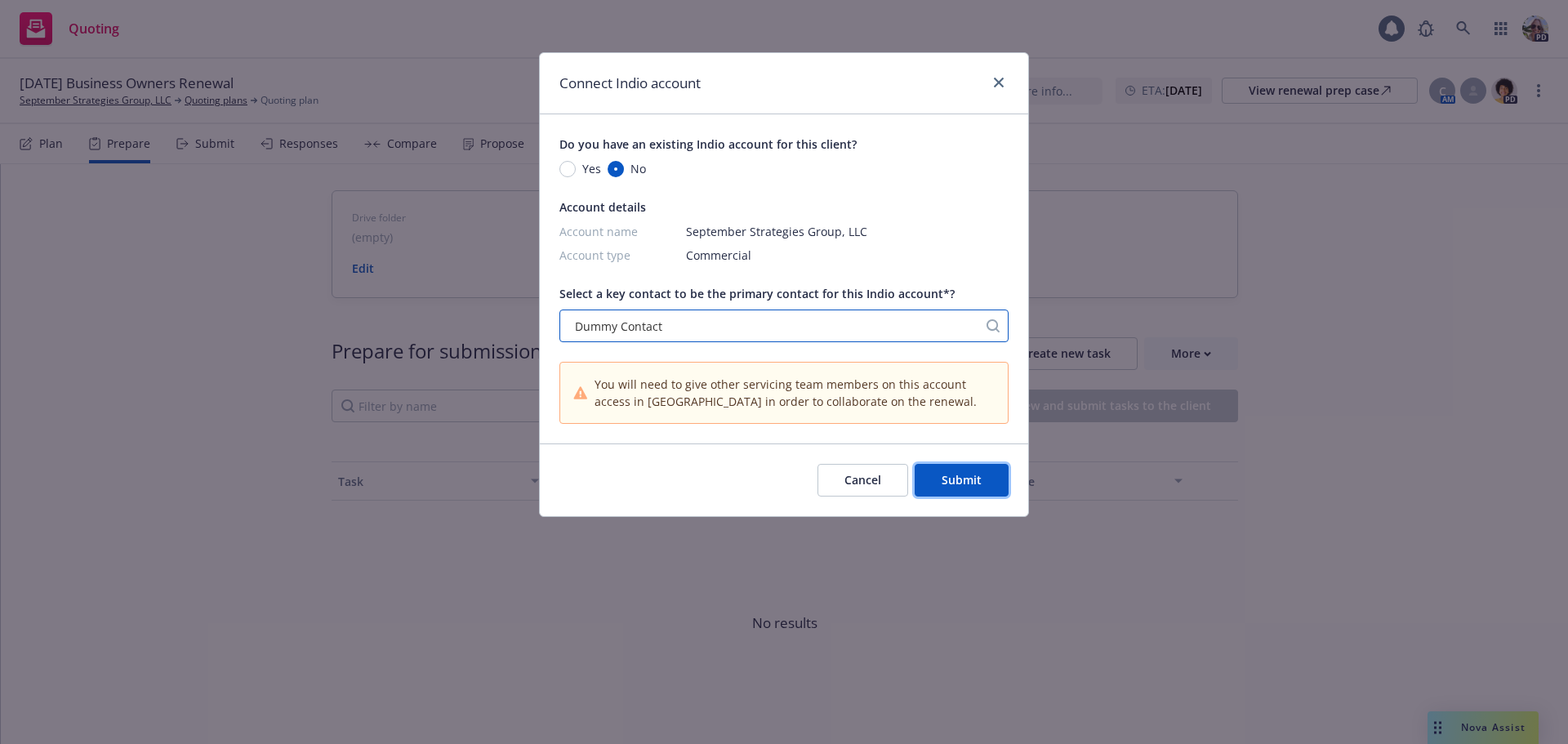
drag, startPoint x: 959, startPoint y: 480, endPoint x: 965, endPoint y: 449, distance: 31.6
click at [959, 474] on span "Submit" at bounding box center [962, 480] width 40 height 15
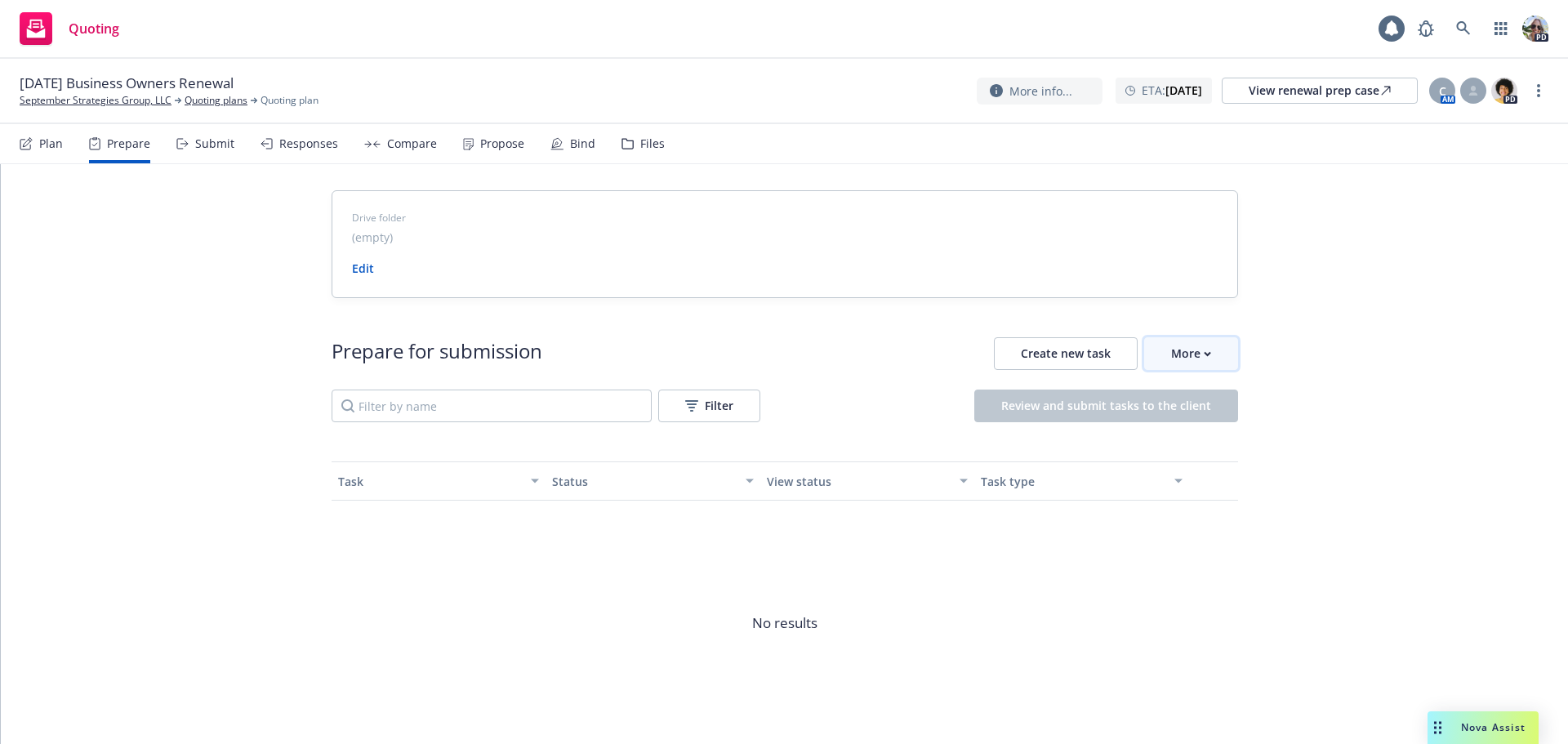
click at [1161, 356] on button "More" at bounding box center [1191, 353] width 94 height 33
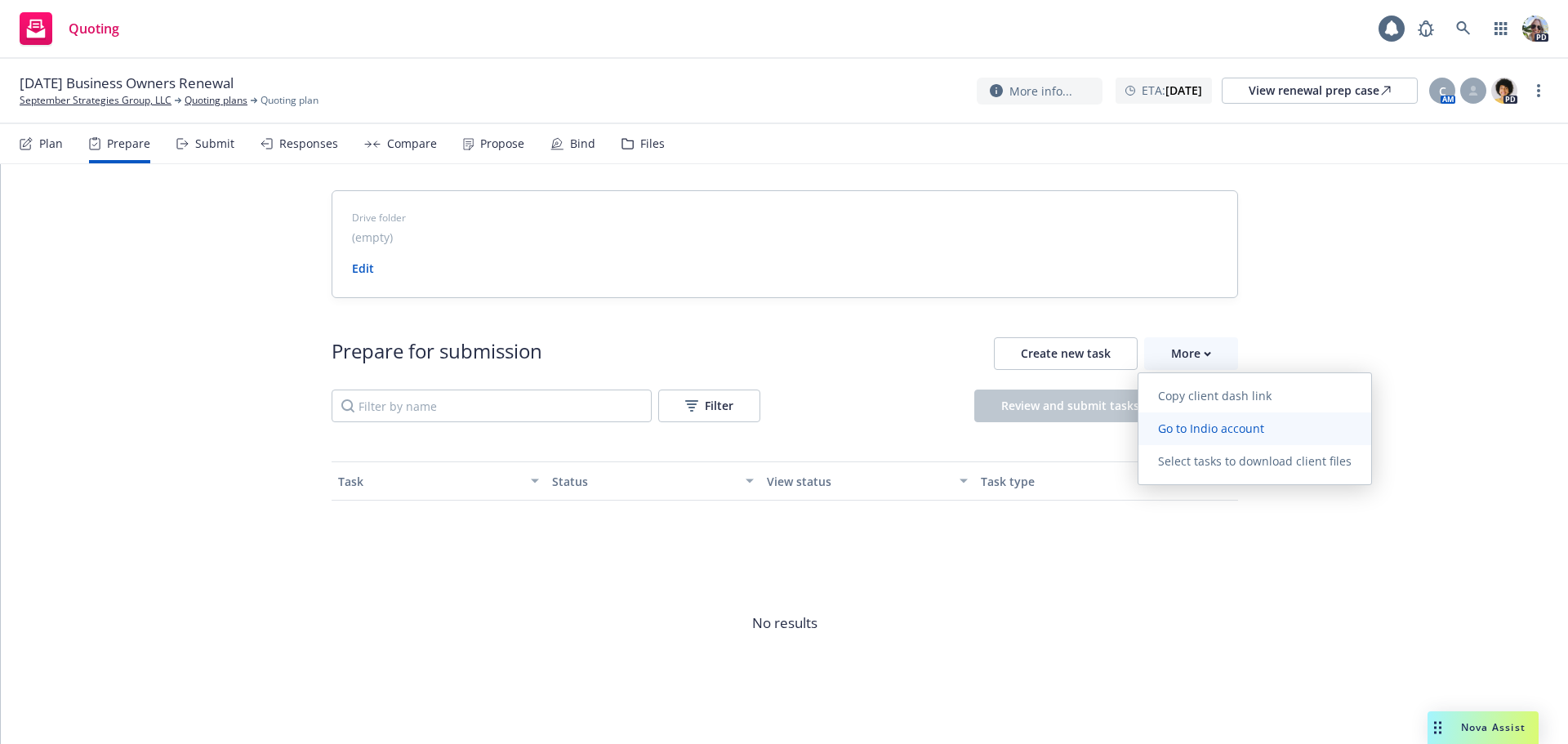
click at [1161, 432] on span "Go to Indio account" at bounding box center [1210, 428] width 146 height 15
